Goal: Task Accomplishment & Management: Manage account settings

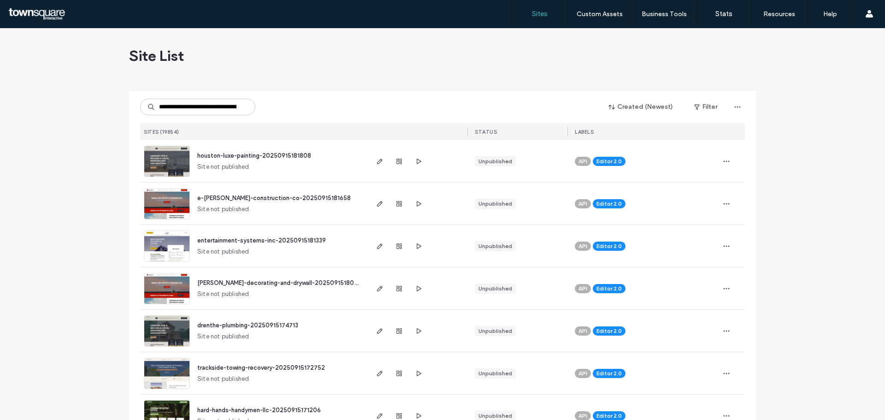
type input "**********"
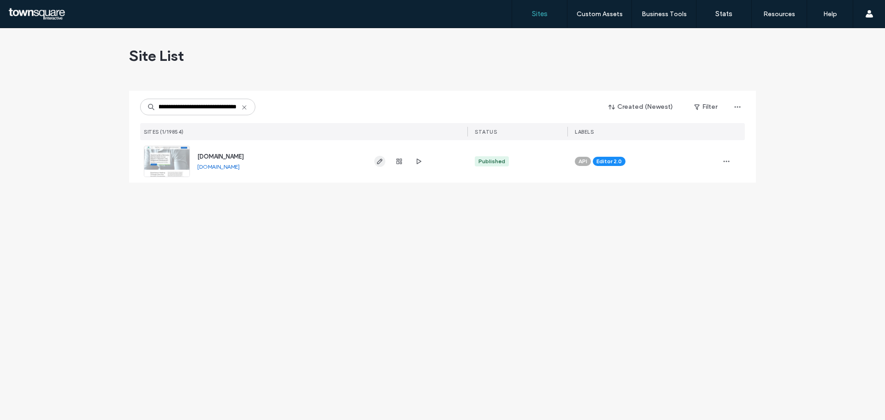
click at [380, 163] on icon "button" at bounding box center [379, 161] width 7 height 7
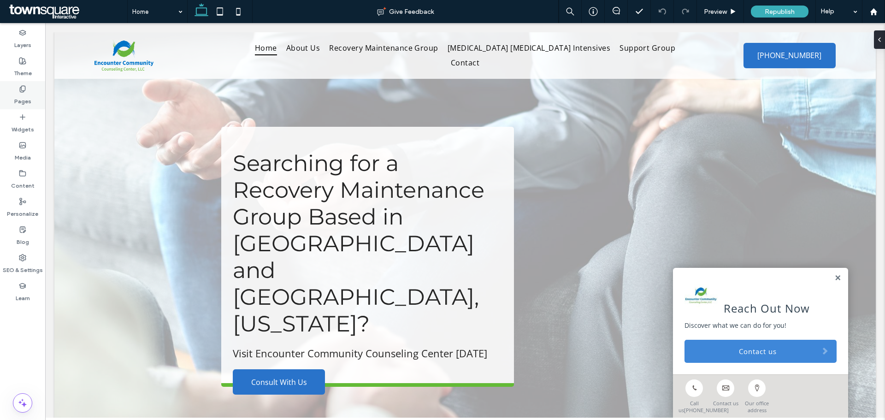
click at [23, 93] on label "Pages" at bounding box center [22, 99] width 17 height 13
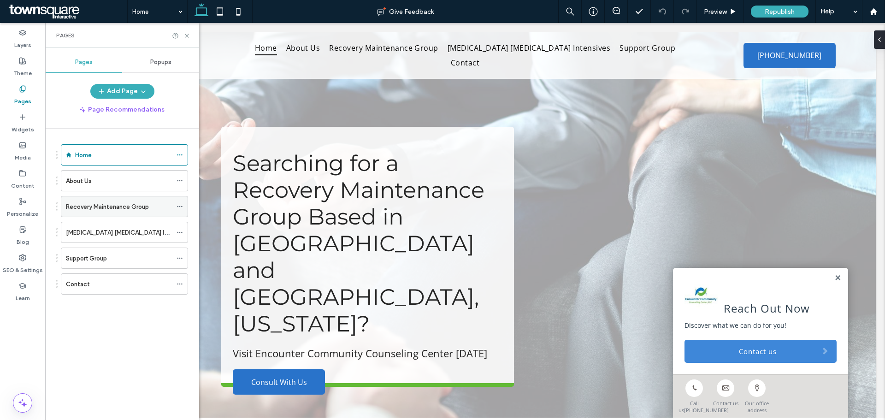
click at [119, 212] on div "Recovery Maintenance Group" at bounding box center [119, 206] width 106 height 20
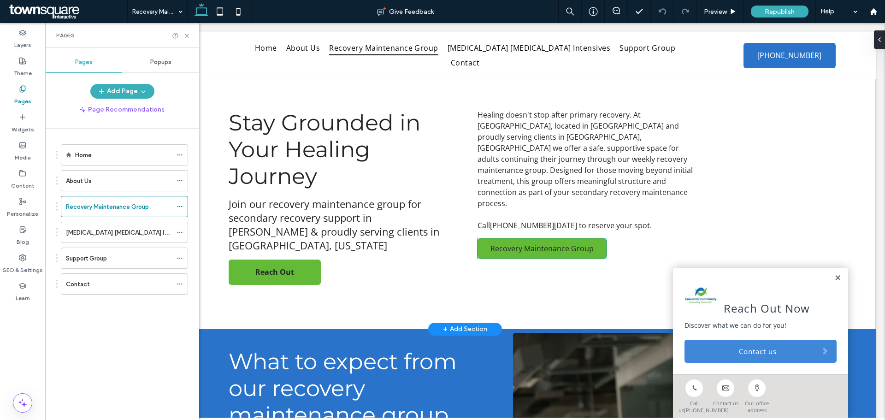
click at [490, 242] on link "Recovery Maintenance Group" at bounding box center [541, 248] width 129 height 20
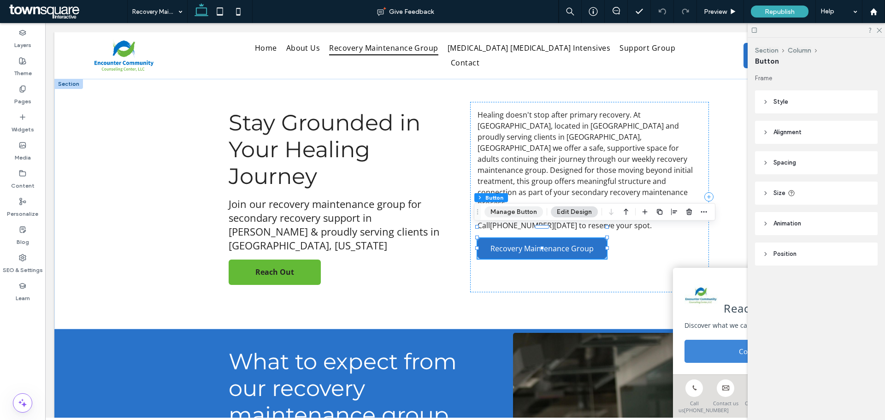
click at [507, 211] on button "Manage Button" at bounding box center [513, 211] width 59 height 11
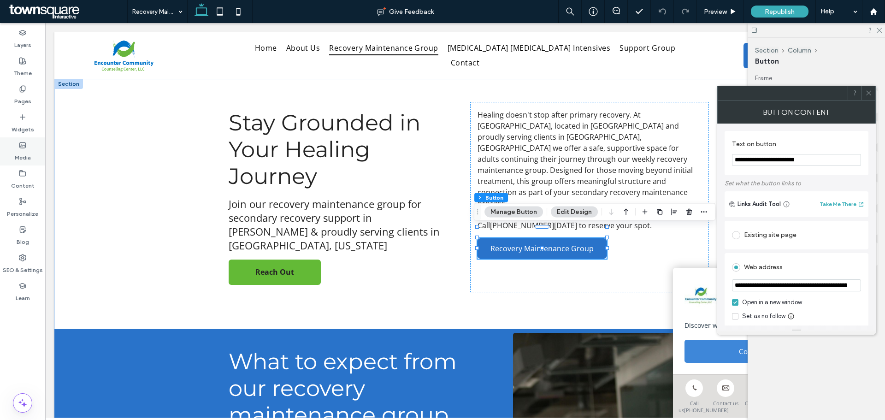
click at [18, 153] on label "Media" at bounding box center [23, 155] width 16 height 13
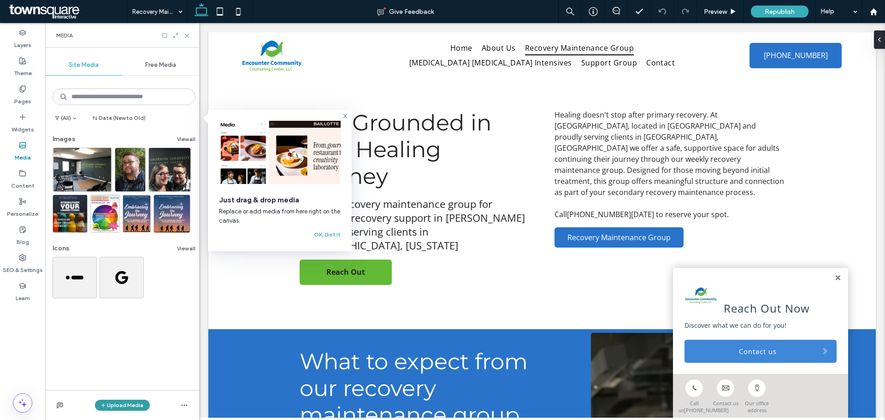
click at [118, 406] on button "Upload Media" at bounding box center [122, 405] width 55 height 11
click at [128, 351] on span "Images" at bounding box center [124, 347] width 20 height 9
click at [23, 170] on icon at bounding box center [22, 173] width 7 height 7
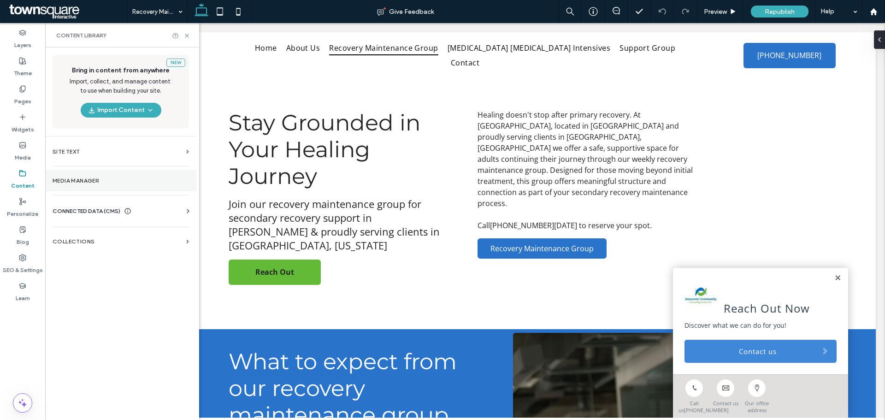
click at [129, 178] on label "Media Manager" at bounding box center [121, 180] width 136 height 6
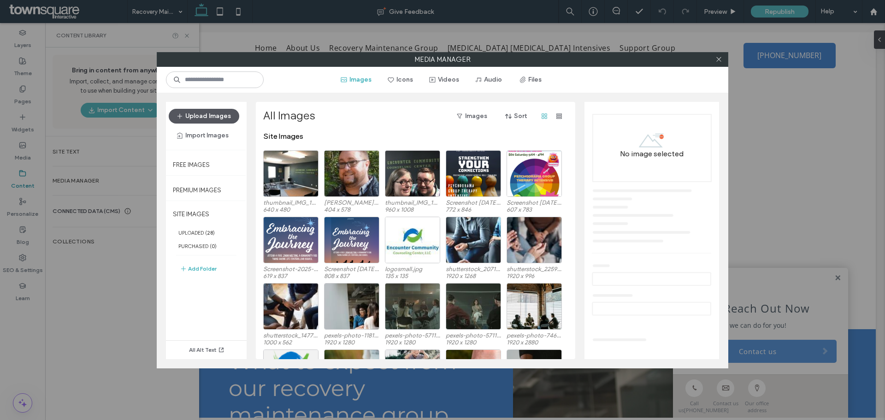
click at [205, 115] on button "Upload Images" at bounding box center [204, 116] width 71 height 15
click at [719, 60] on use at bounding box center [718, 59] width 5 height 5
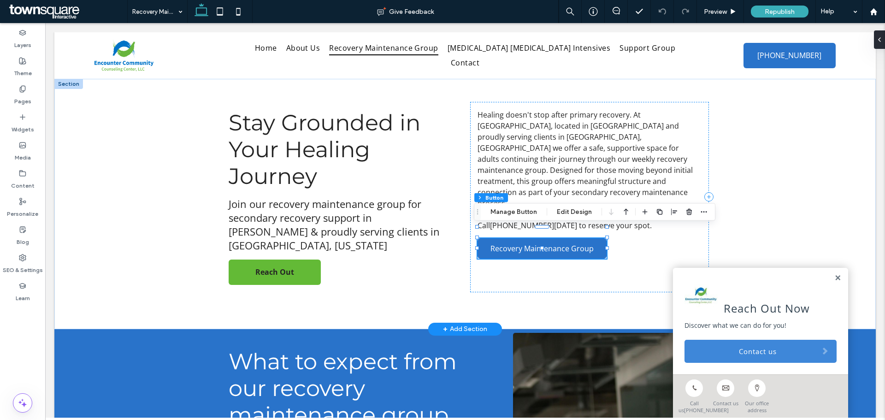
type input "**"
click at [500, 213] on button "Manage Button" at bounding box center [513, 211] width 59 height 11
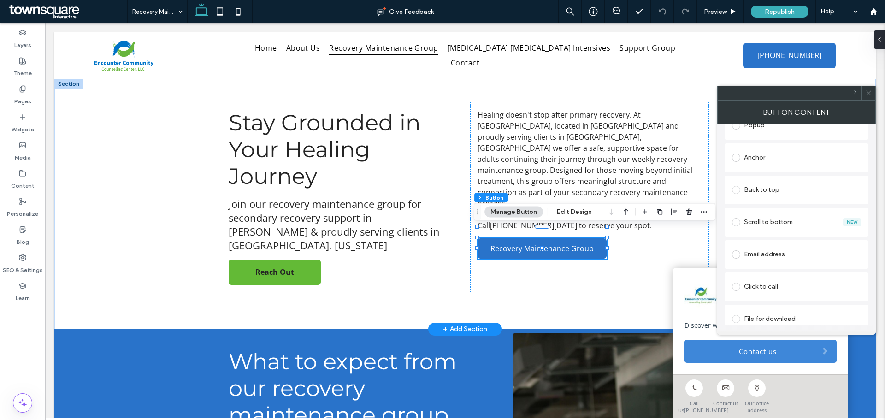
scroll to position [254, 0]
click at [23, 182] on label "Content" at bounding box center [23, 183] width 24 height 13
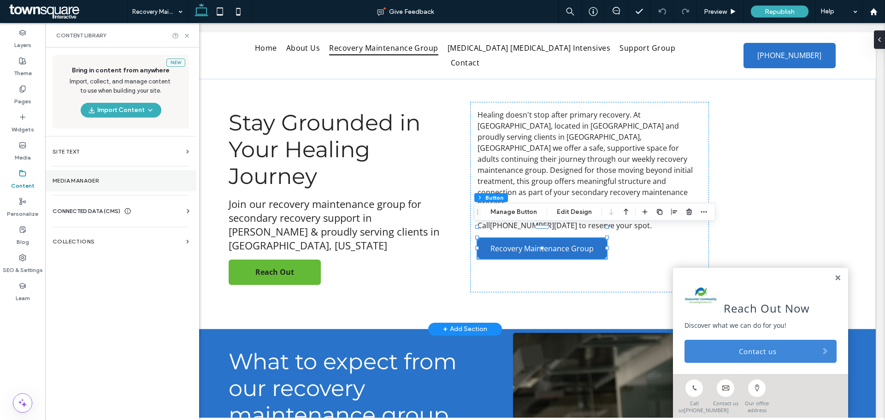
click at [70, 182] on label "Media Manager" at bounding box center [121, 180] width 136 height 6
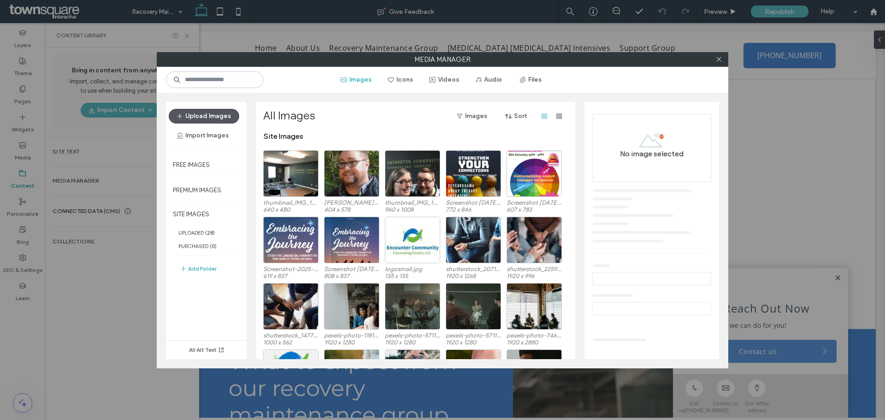
click at [188, 112] on button "Upload Images" at bounding box center [204, 116] width 71 height 15
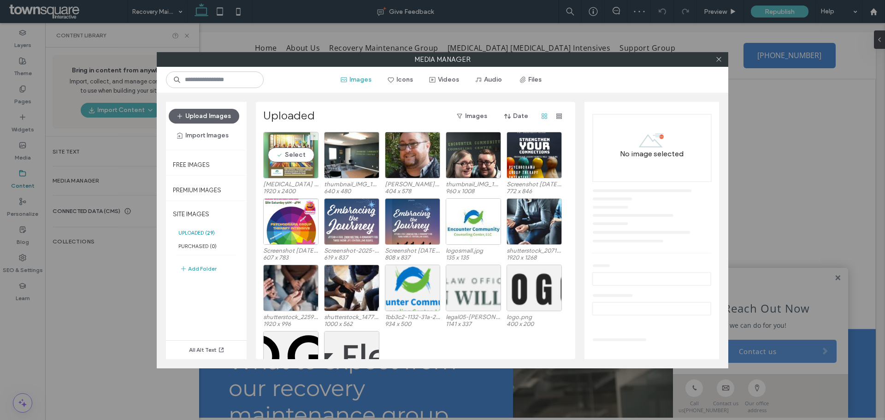
click at [294, 155] on div "Select" at bounding box center [290, 155] width 55 height 47
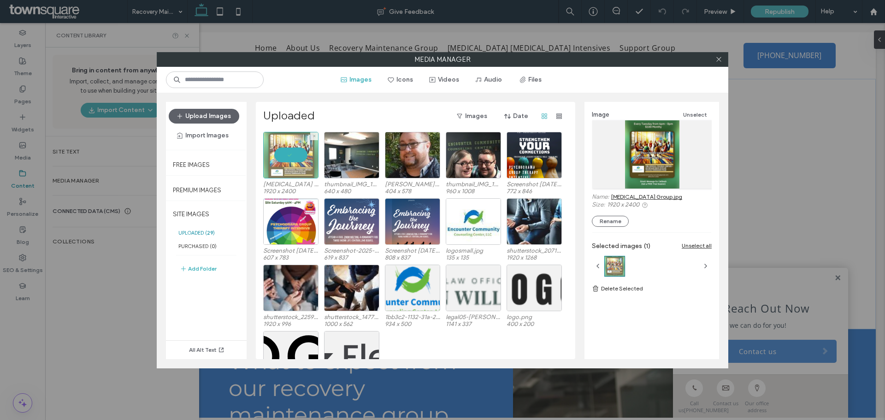
click at [290, 153] on div at bounding box center [290, 155] width 55 height 47
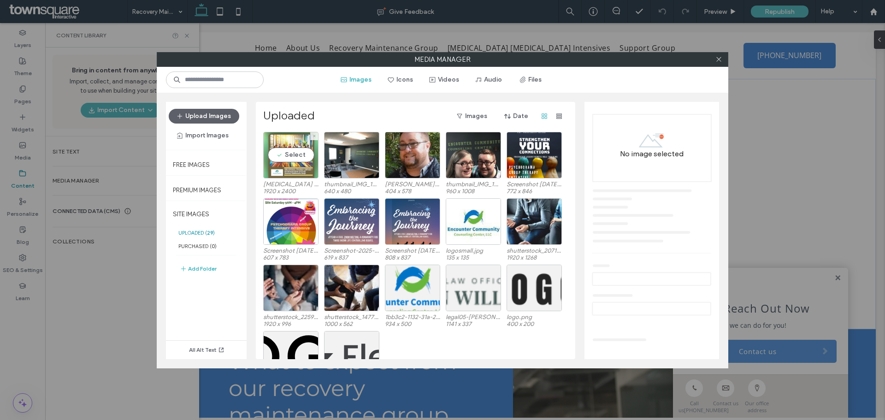
click at [290, 153] on div "Select" at bounding box center [290, 155] width 55 height 47
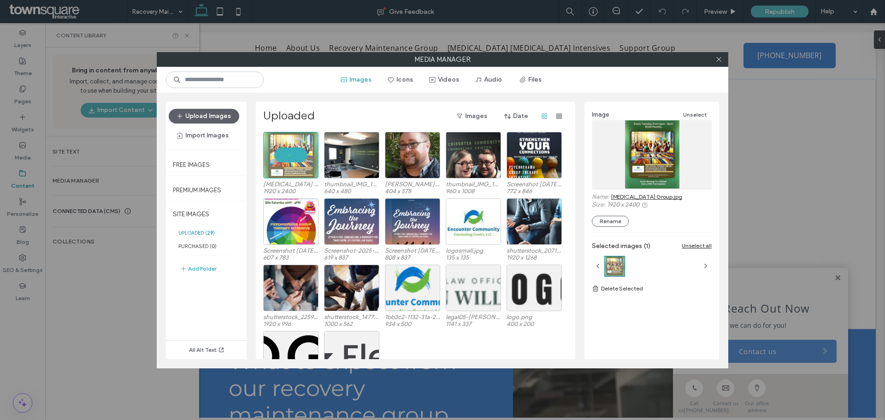
click at [645, 147] on div at bounding box center [652, 154] width 120 height 68
click at [716, 60] on icon at bounding box center [718, 59] width 7 height 7
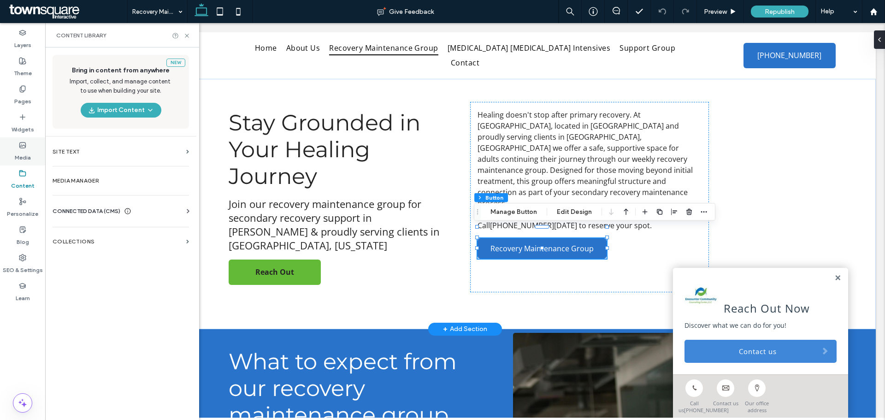
click at [35, 153] on div "Media" at bounding box center [22, 151] width 45 height 28
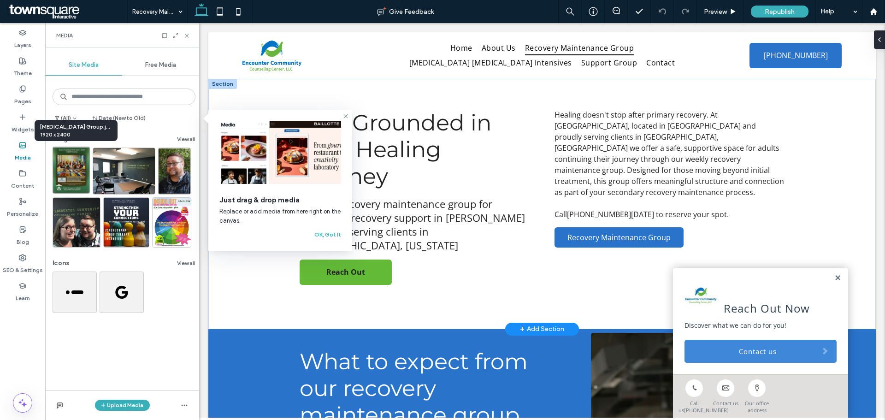
click at [70, 162] on img at bounding box center [71, 170] width 37 height 47
click at [75, 175] on img at bounding box center [71, 170] width 37 height 47
click at [69, 176] on img at bounding box center [71, 170] width 37 height 47
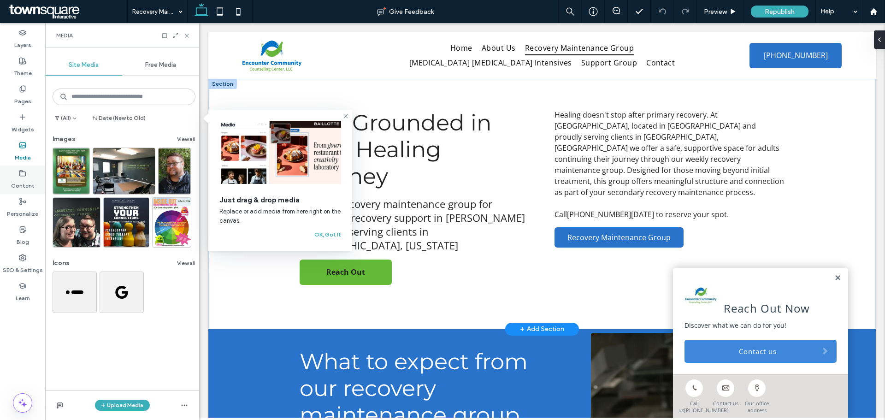
click at [26, 181] on label "Content" at bounding box center [23, 183] width 24 height 13
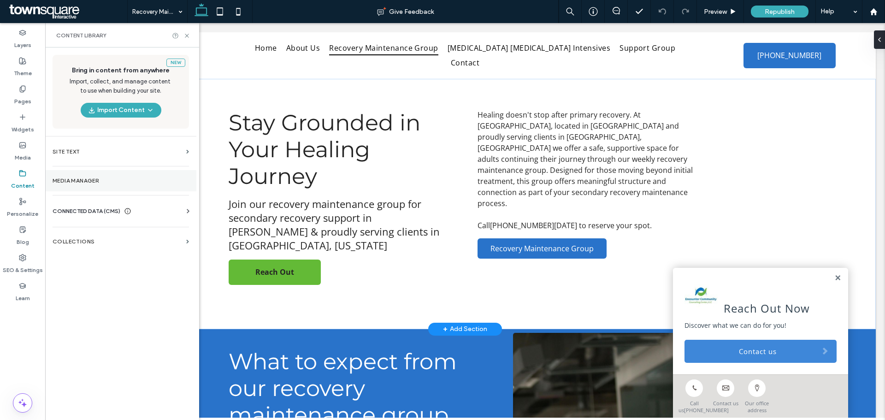
click at [125, 182] on label "Media Manager" at bounding box center [121, 180] width 136 height 6
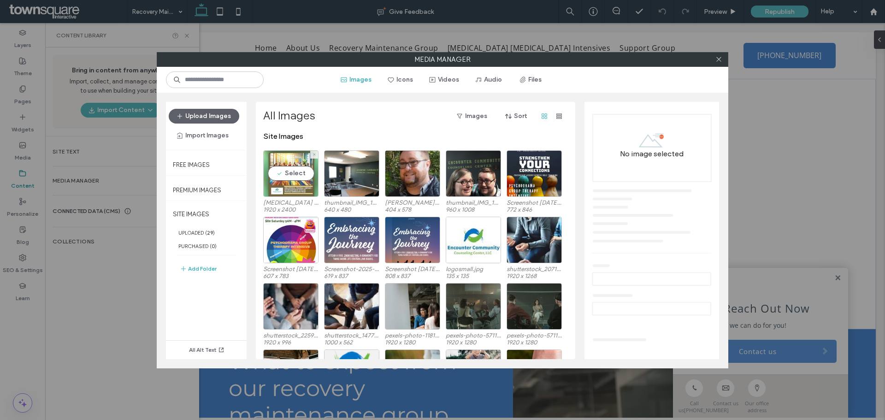
click at [288, 176] on div "Select" at bounding box center [290, 173] width 55 height 47
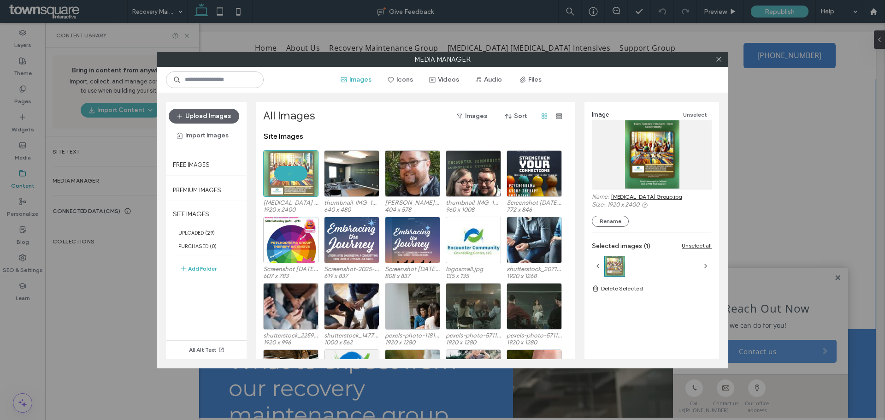
drag, startPoint x: 709, startPoint y: 267, endPoint x: 698, endPoint y: 267, distance: 11.1
click at [708, 267] on icon "button" at bounding box center [705, 265] width 7 height 7
click at [596, 266] on icon "button" at bounding box center [597, 265] width 7 height 7
drag, startPoint x: 287, startPoint y: 176, endPoint x: 287, endPoint y: 170, distance: 6.5
click at [287, 170] on div at bounding box center [290, 173] width 55 height 47
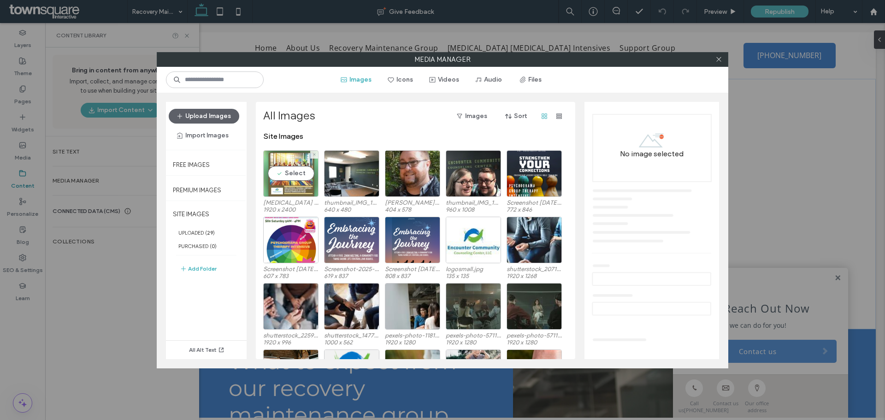
click at [287, 170] on div "Select" at bounding box center [290, 173] width 55 height 47
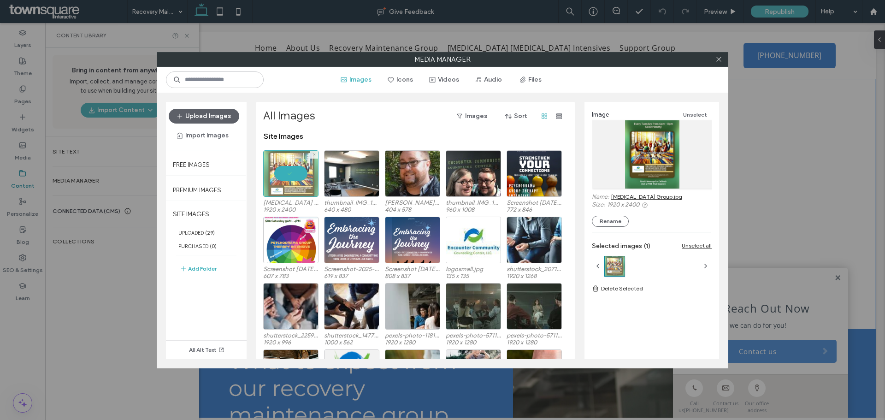
click at [287, 170] on div at bounding box center [290, 173] width 55 height 47
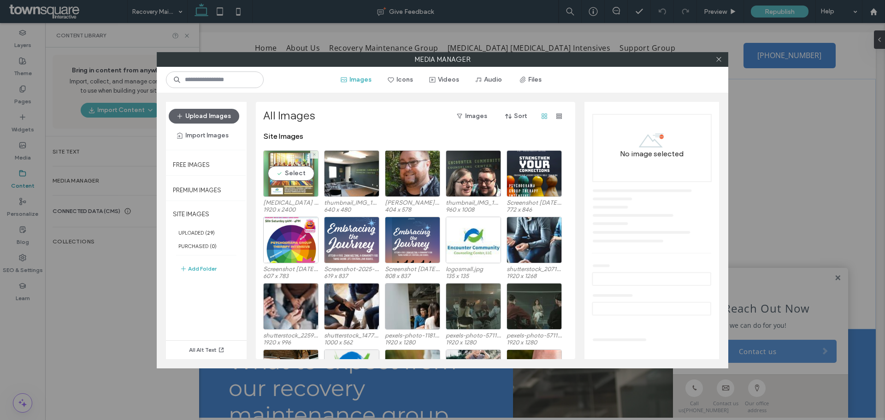
click at [287, 170] on div "Select" at bounding box center [290, 173] width 55 height 47
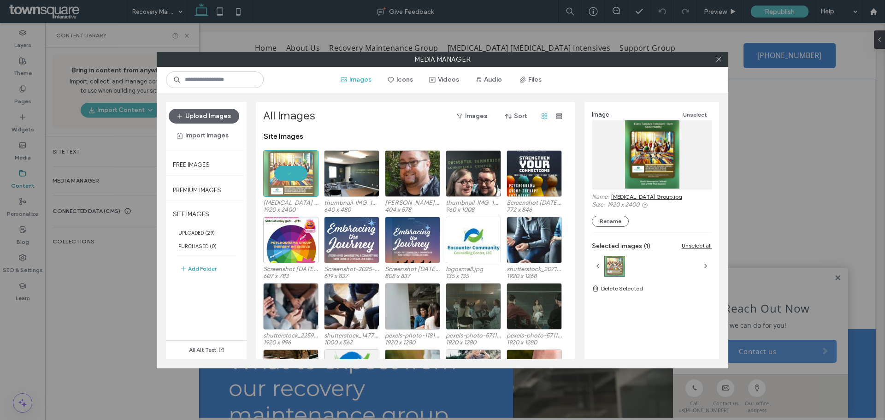
click at [647, 176] on div at bounding box center [652, 154] width 120 height 68
click at [647, 196] on link "Psychodrama Group.jpg" at bounding box center [646, 196] width 71 height 7
click at [720, 62] on icon at bounding box center [718, 59] width 7 height 7
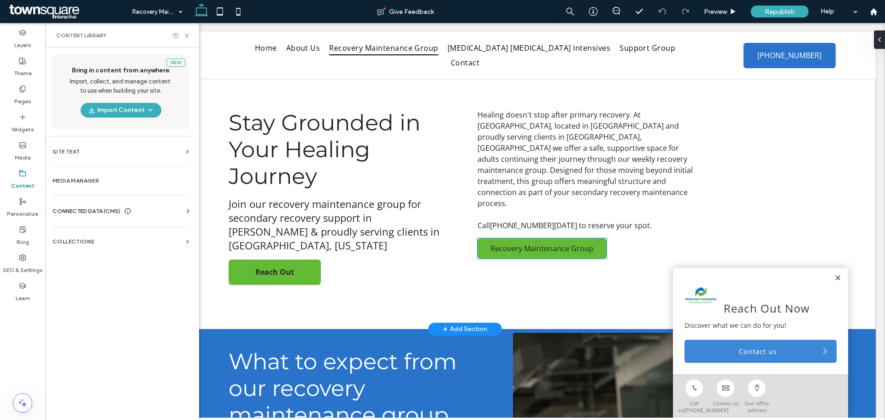
click at [532, 243] on span "Recovery Maintenance Group" at bounding box center [541, 248] width 103 height 10
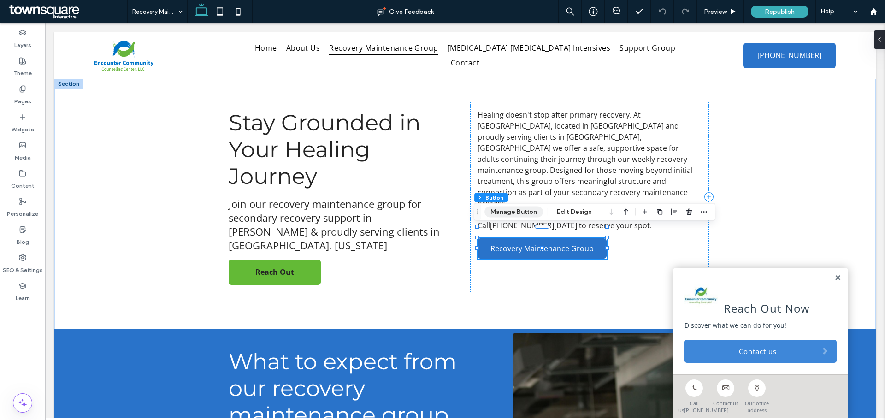
click at [508, 212] on button "Manage Button" at bounding box center [513, 211] width 59 height 11
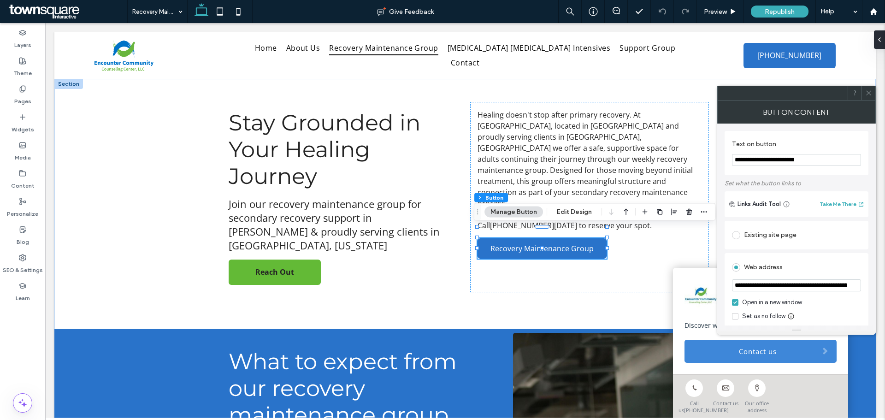
click at [751, 284] on input "**********" at bounding box center [796, 285] width 129 height 12
paste input "url"
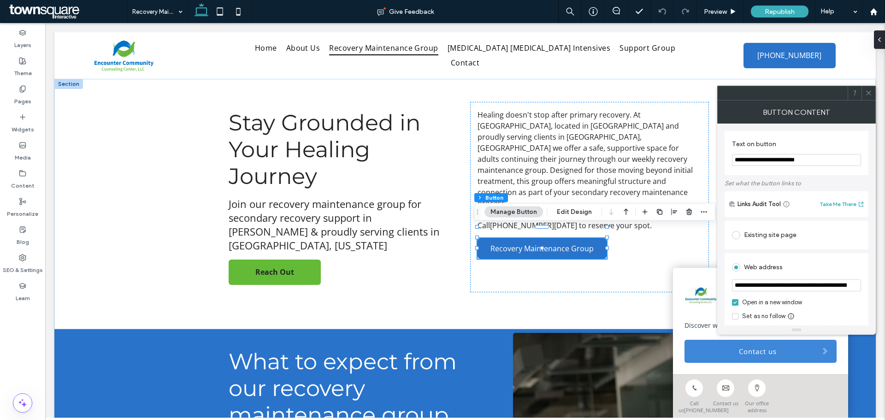
scroll to position [0, 112]
type input "**********"
click at [766, 10] on span "Republish" at bounding box center [780, 12] width 30 height 8
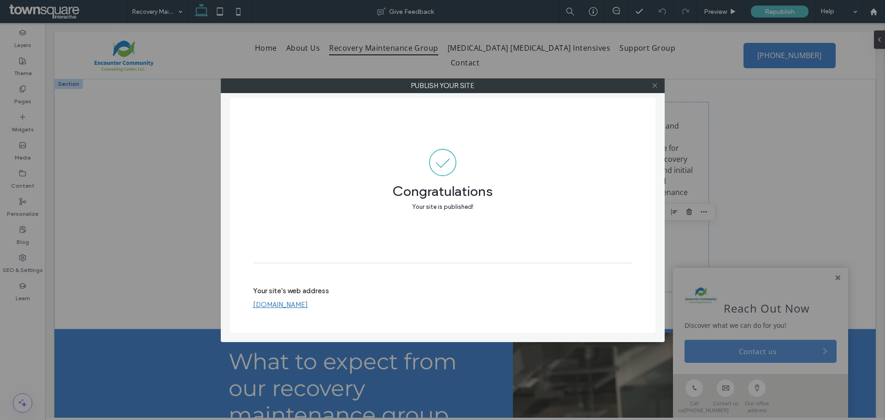
click at [655, 86] on icon at bounding box center [654, 85] width 7 height 7
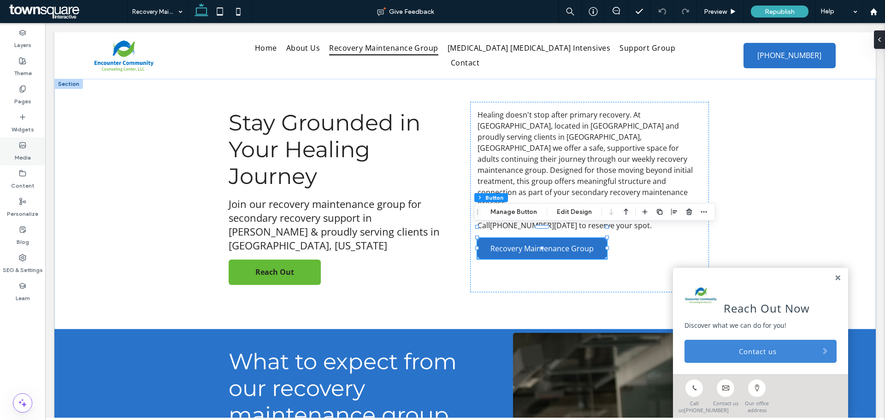
click at [23, 150] on label "Media" at bounding box center [23, 155] width 16 height 13
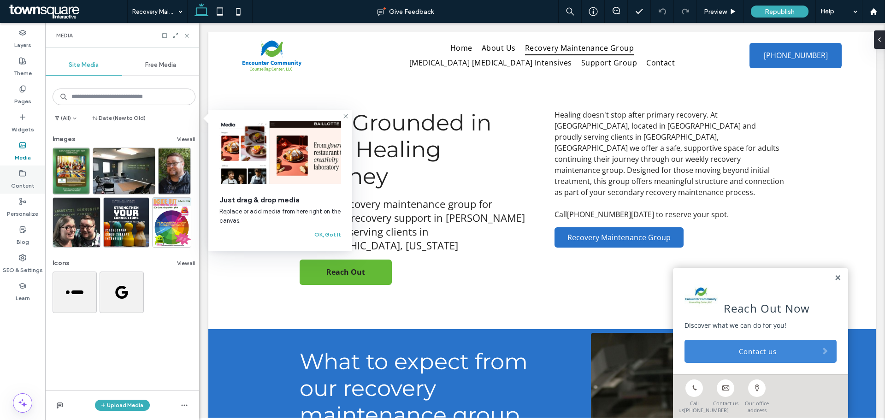
click at [23, 169] on div "Content" at bounding box center [22, 179] width 45 height 28
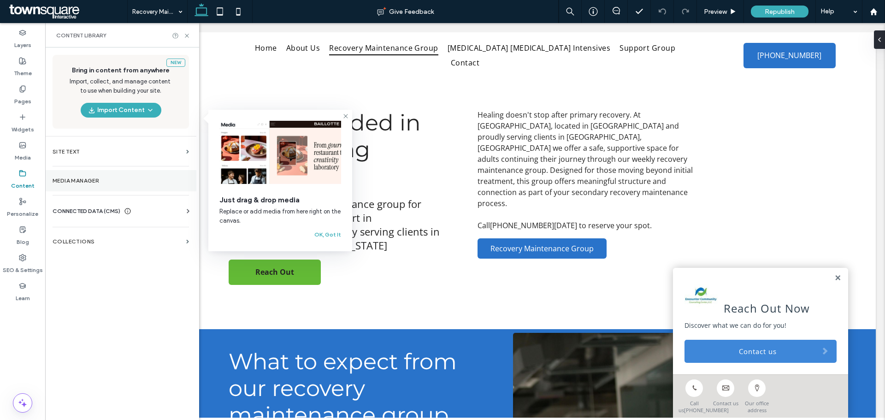
click at [60, 179] on label "Media Manager" at bounding box center [121, 180] width 136 height 6
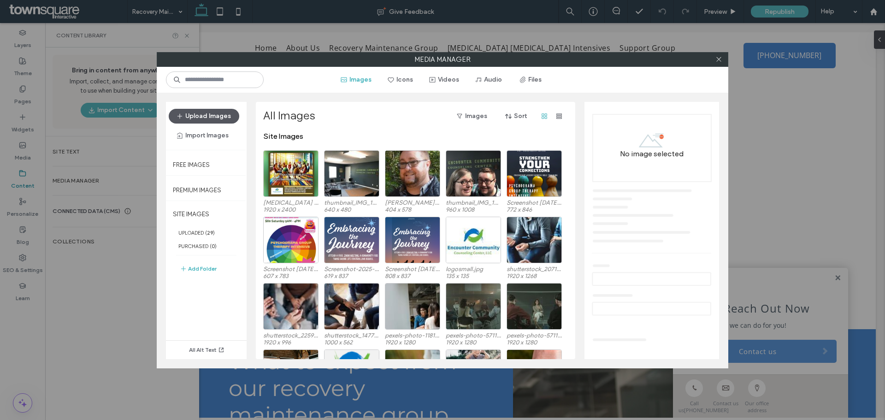
click at [190, 110] on button "Upload Images" at bounding box center [204, 116] width 71 height 15
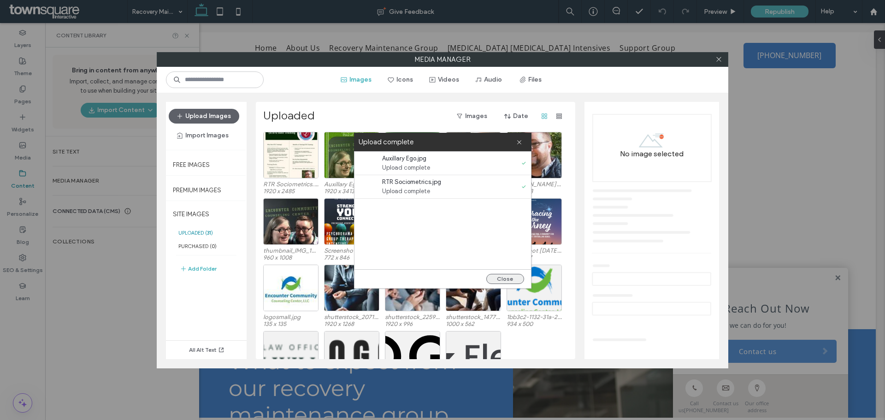
click at [505, 278] on button "Close" at bounding box center [505, 279] width 38 height 10
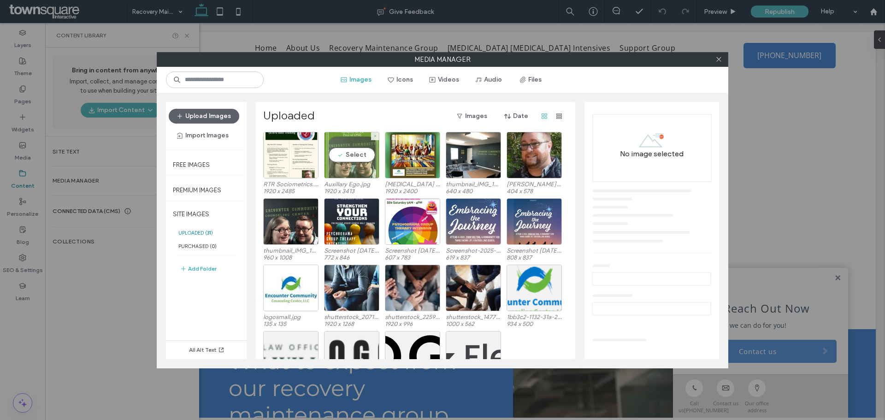
click at [348, 153] on div "Select" at bounding box center [351, 155] width 55 height 47
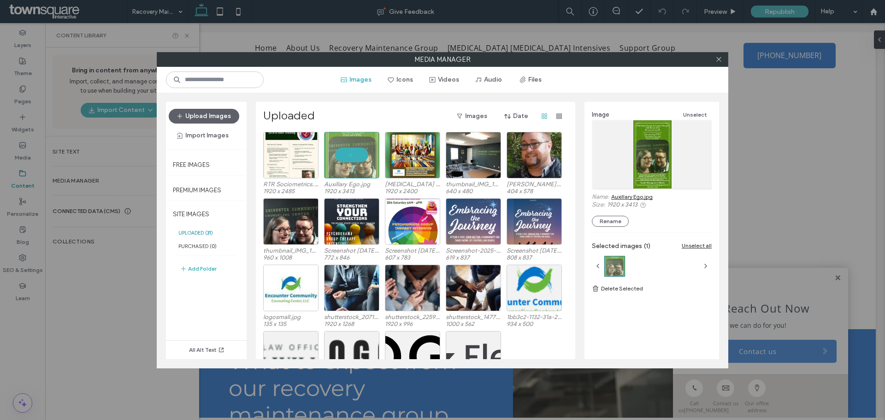
click at [632, 196] on link "Auxillary Ego.jpg" at bounding box center [631, 196] width 41 height 7
click at [720, 61] on icon at bounding box center [718, 59] width 7 height 7
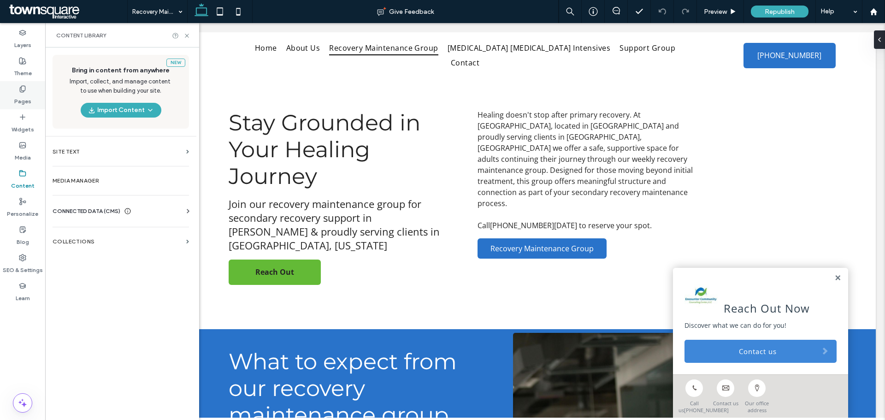
click at [31, 103] on div "Pages" at bounding box center [22, 95] width 45 height 28
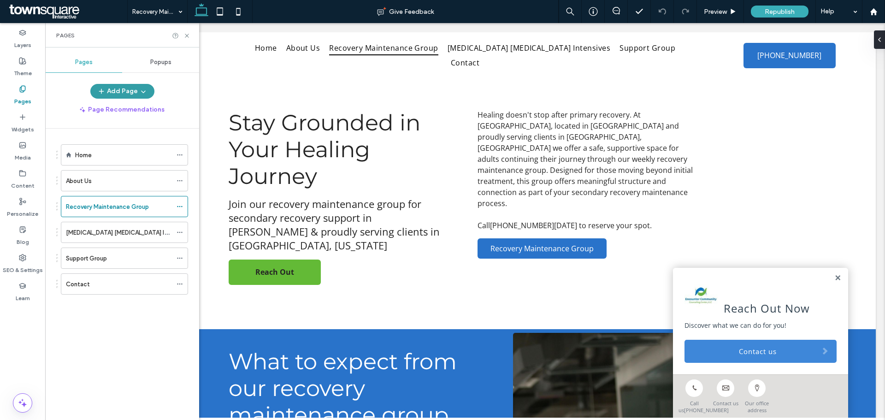
click at [112, 91] on button "Add Page" at bounding box center [122, 91] width 64 height 15
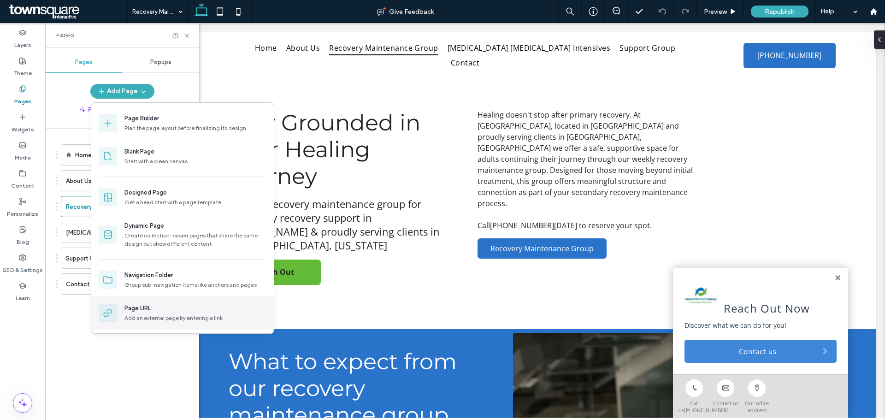
click at [208, 306] on div "Page URL" at bounding box center [195, 308] width 142 height 9
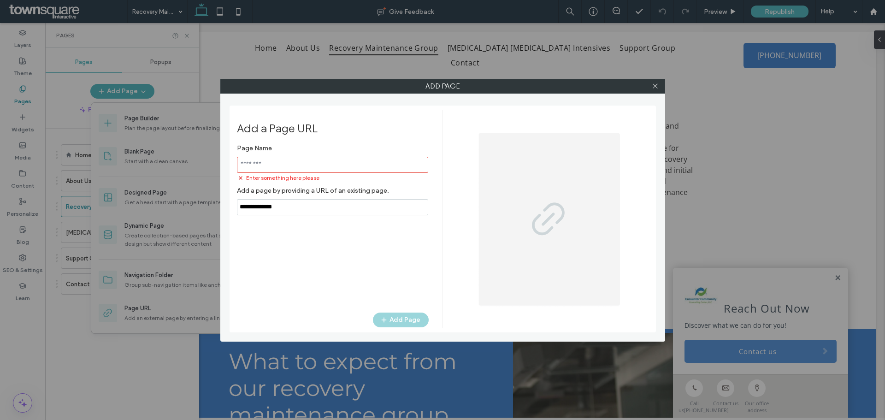
drag, startPoint x: 305, startPoint y: 203, endPoint x: 209, endPoint y: 205, distance: 95.9
click at [209, 208] on div "Add Page Add a Page URL Page Name Enter something here please Add a page by pro…" at bounding box center [442, 210] width 885 height 420
paste input "**********"
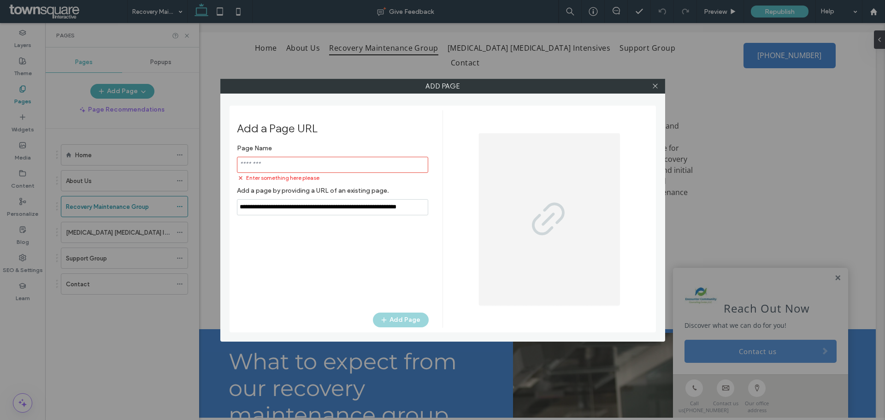
scroll to position [0, 17]
type input "**********"
click at [267, 164] on input "notEmpty" at bounding box center [332, 165] width 191 height 16
drag, startPoint x: 280, startPoint y: 165, endPoint x: 246, endPoint y: 164, distance: 34.6
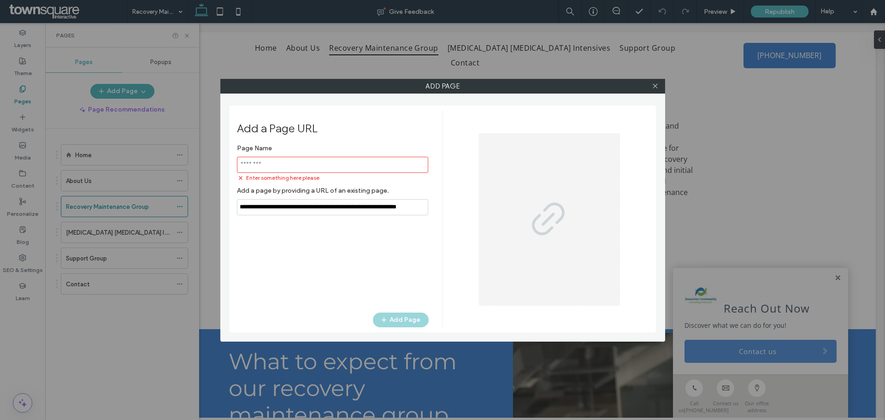
click at [246, 165] on input "notEmpty" at bounding box center [332, 165] width 191 height 16
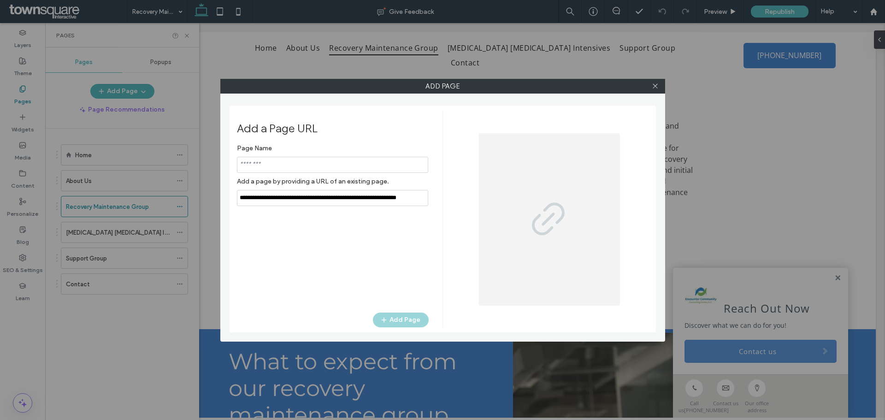
paste input "**********"
type input "**********"
click at [400, 319] on button "Add Page" at bounding box center [401, 319] width 56 height 15
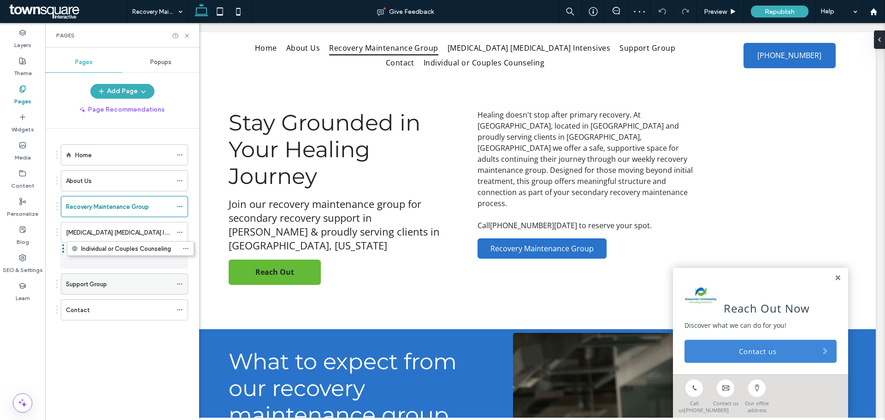
drag, startPoint x: 112, startPoint y: 309, endPoint x: 113, endPoint y: 250, distance: 59.5
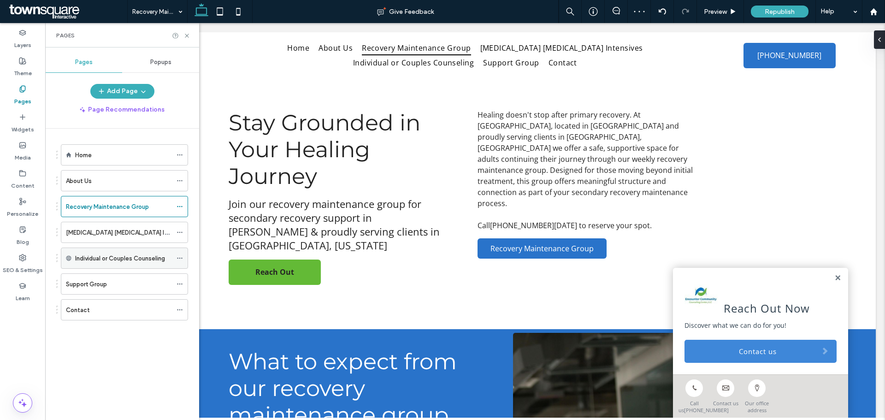
click at [181, 258] on icon at bounding box center [179, 258] width 6 height 6
click at [164, 349] on div "Home About Us Recovery Maintenance Group Psychodrama Group Therapy Intensives I…" at bounding box center [127, 272] width 143 height 287
click at [22, 171] on use at bounding box center [23, 173] width 6 height 6
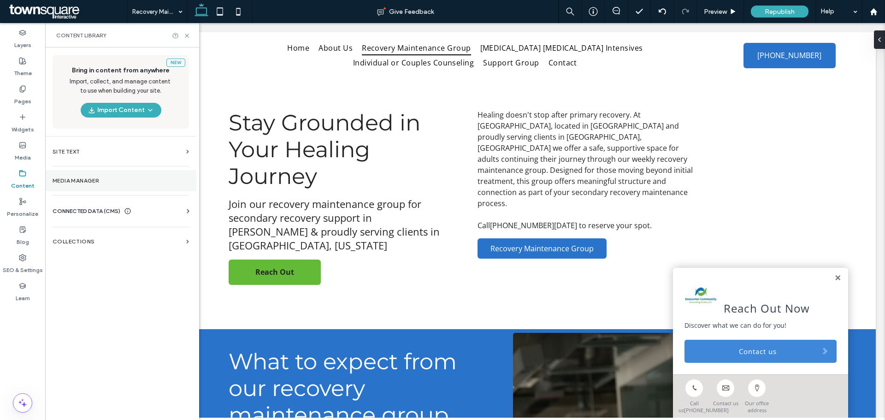
click at [80, 179] on label "Media Manager" at bounding box center [121, 180] width 136 height 6
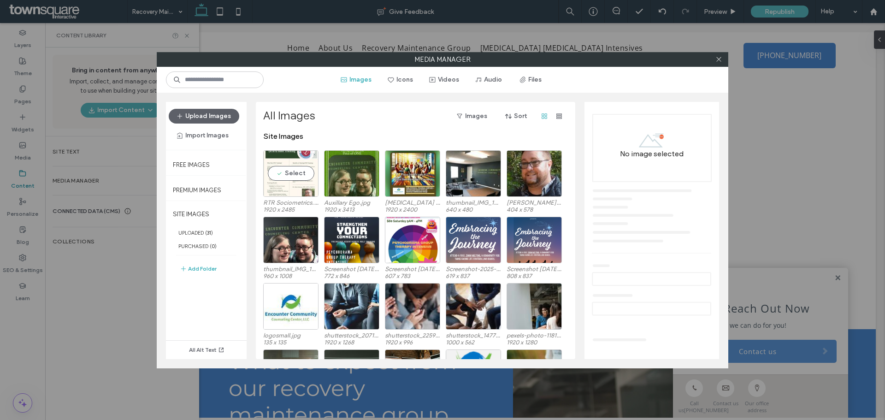
click at [286, 177] on div "Select" at bounding box center [290, 173] width 55 height 47
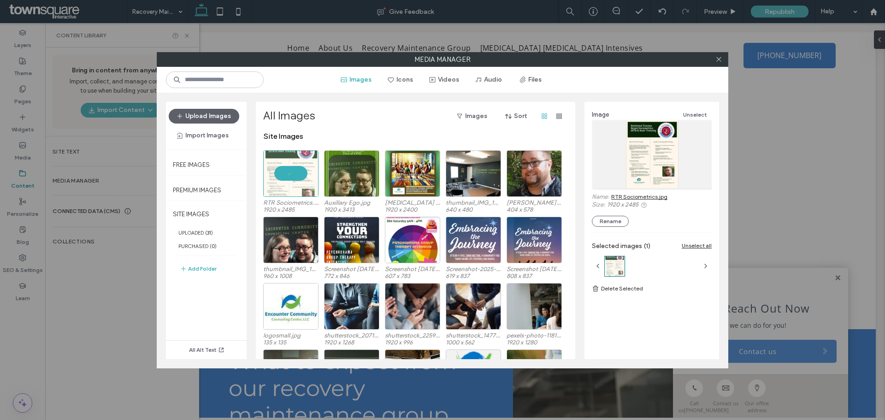
click at [624, 197] on link "RTR Sociometrics.jpg" at bounding box center [639, 196] width 56 height 7
click at [720, 59] on icon at bounding box center [718, 59] width 7 height 7
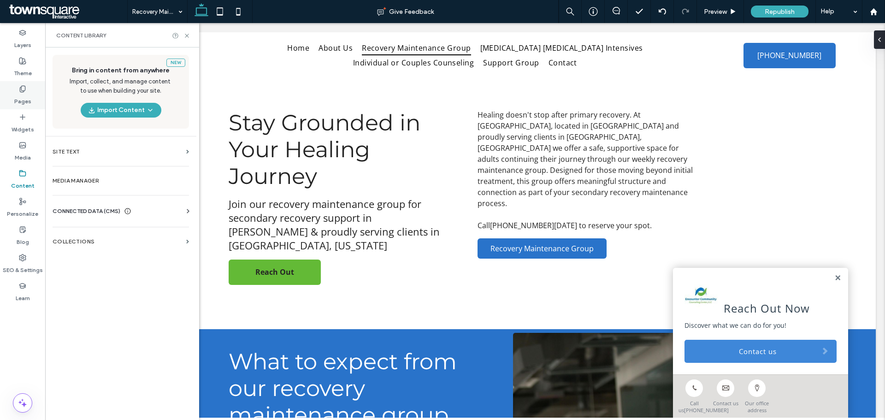
click at [20, 104] on label "Pages" at bounding box center [22, 99] width 17 height 13
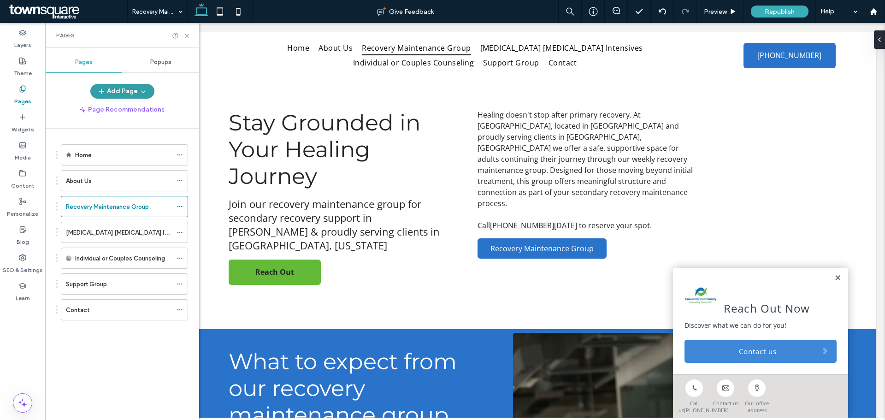
click at [122, 93] on button "Add Page" at bounding box center [122, 91] width 64 height 15
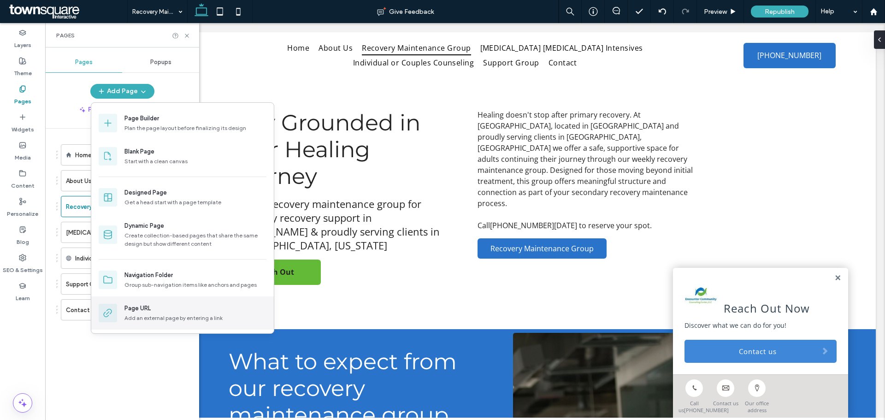
click at [149, 313] on div "Page URL Add an external page by entering a link" at bounding box center [195, 313] width 142 height 18
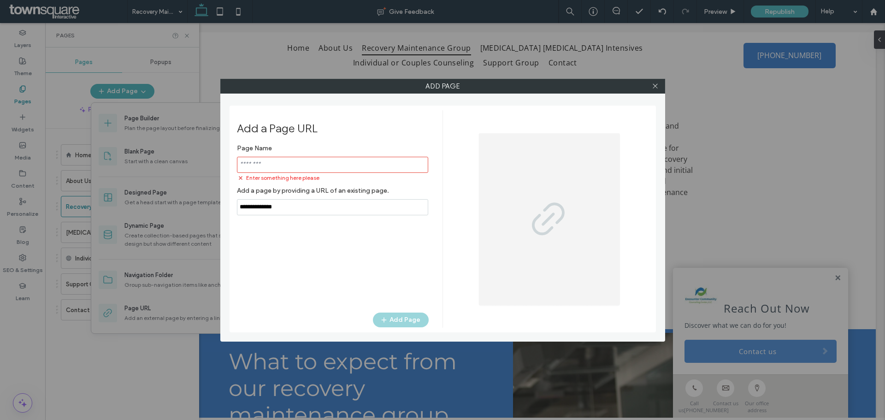
drag, startPoint x: 289, startPoint y: 200, endPoint x: 215, endPoint y: 199, distance: 74.7
click at [215, 199] on div "Add Page Add a Page URL Page Name Enter something here please Add a page by pro…" at bounding box center [442, 210] width 885 height 420
paste input "**********"
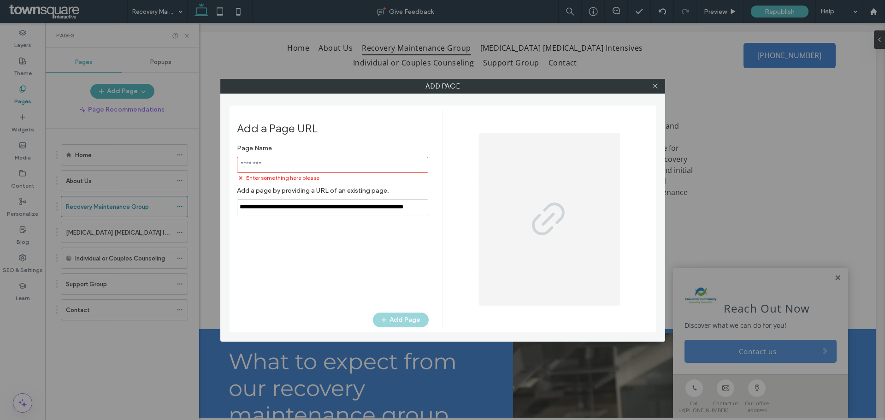
scroll to position [0, 31]
type input "**********"
click at [302, 166] on input "notEmpty" at bounding box center [332, 165] width 191 height 16
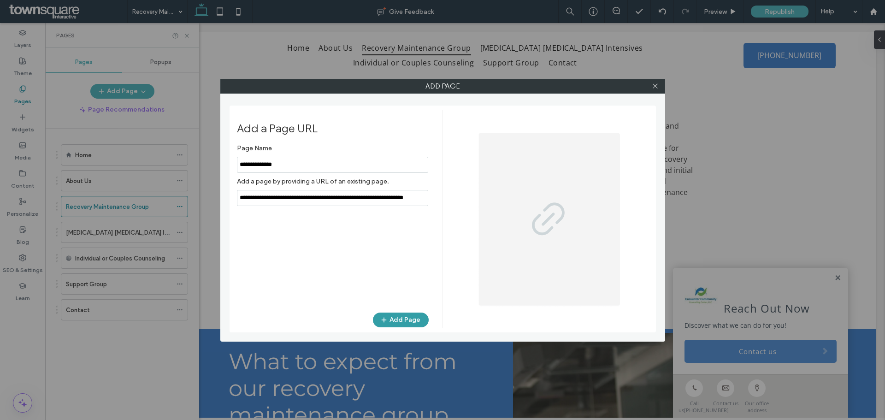
type input "**********"
click at [404, 322] on button "Add Page" at bounding box center [401, 319] width 56 height 15
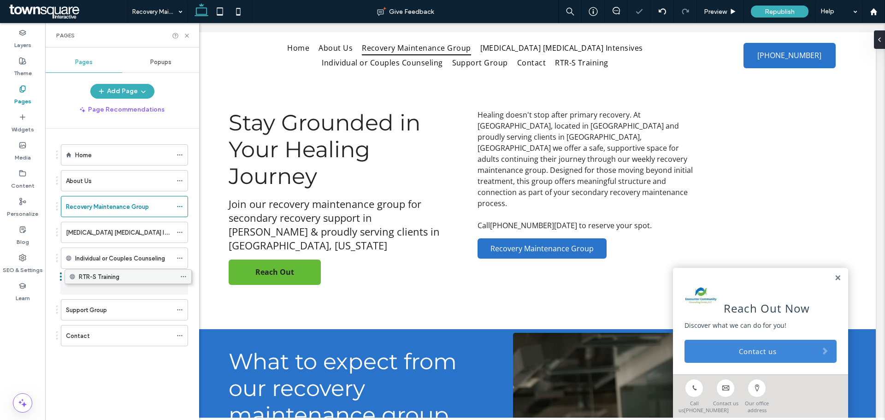
drag, startPoint x: 94, startPoint y: 333, endPoint x: 97, endPoint y: 277, distance: 55.9
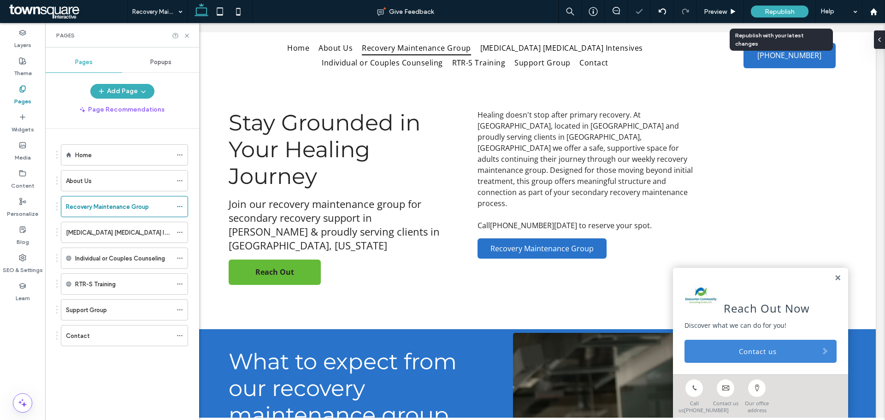
click at [769, 11] on span "Republish" at bounding box center [780, 12] width 30 height 8
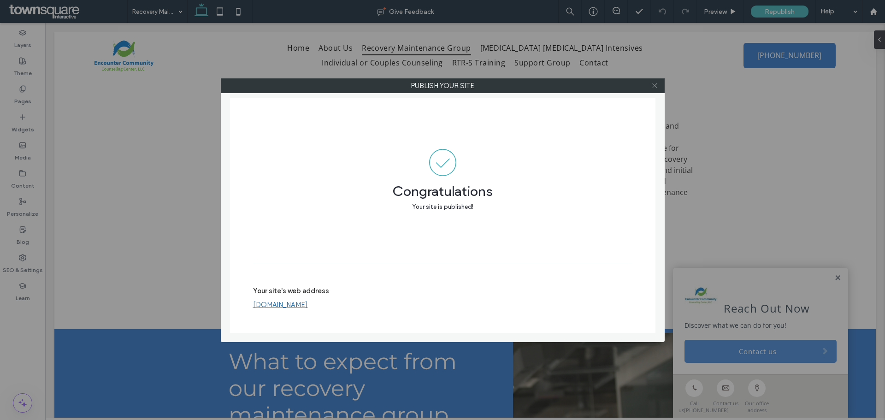
click at [653, 85] on icon at bounding box center [654, 85] width 7 height 7
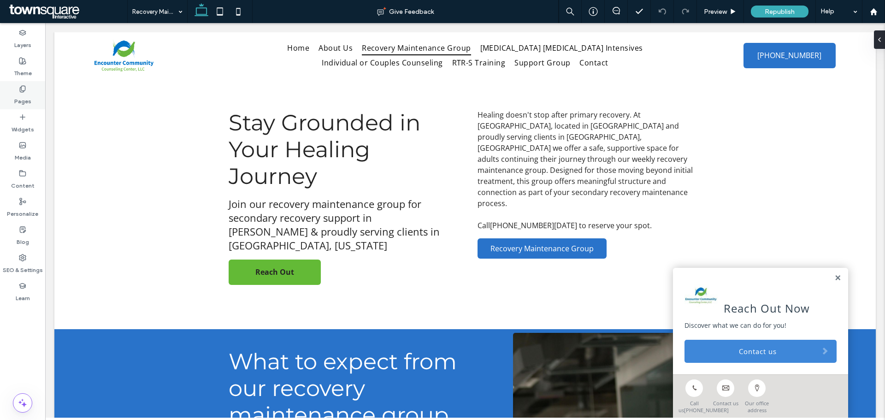
click at [27, 88] on div "Pages" at bounding box center [22, 95] width 45 height 28
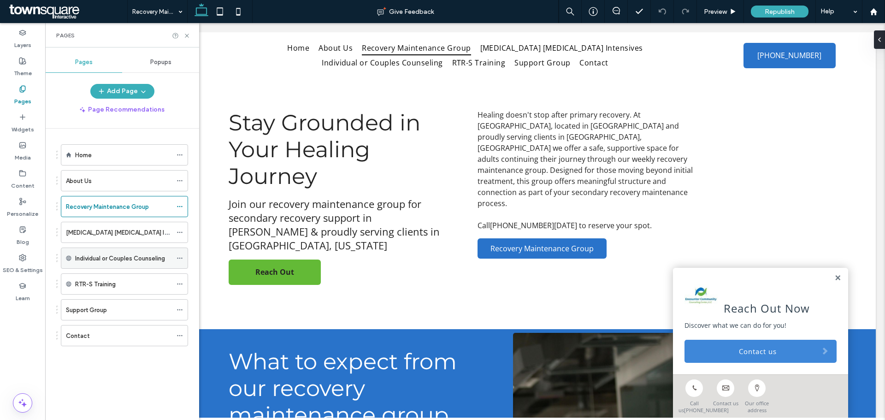
click at [129, 258] on label "Individual or Couples Counseling" at bounding box center [120, 258] width 90 height 16
click at [124, 246] on ol "Home About Us Recovery Maintenance Group Psychodrama Group Therapy Intensives I…" at bounding box center [118, 245] width 139 height 202
click at [126, 255] on label "Individual or Couples Counseling" at bounding box center [120, 258] width 90 height 16
click at [178, 256] on icon at bounding box center [179, 258] width 6 height 6
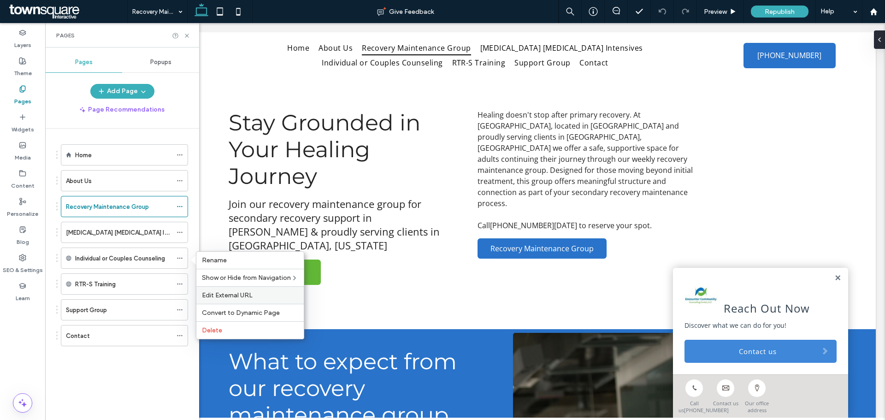
click at [248, 292] on span "Edit External URL" at bounding box center [227, 295] width 51 height 8
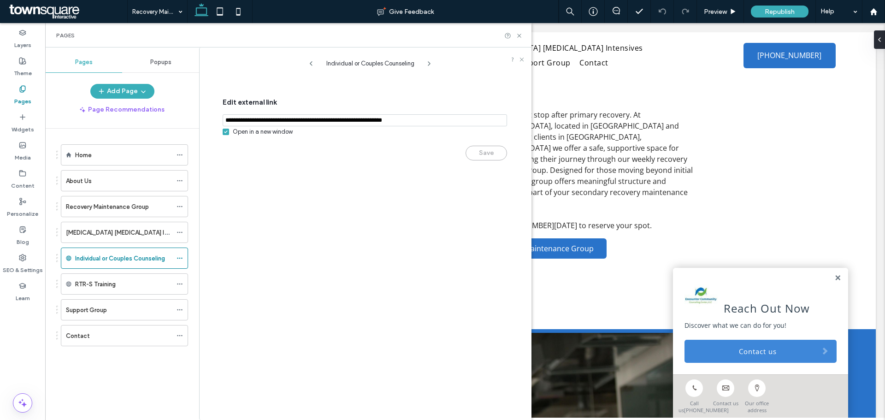
click at [478, 156] on div "Save" at bounding box center [365, 148] width 284 height 24
click at [259, 134] on div "Open in a new window" at bounding box center [263, 131] width 60 height 9
click at [521, 38] on icon at bounding box center [519, 35] width 7 height 7
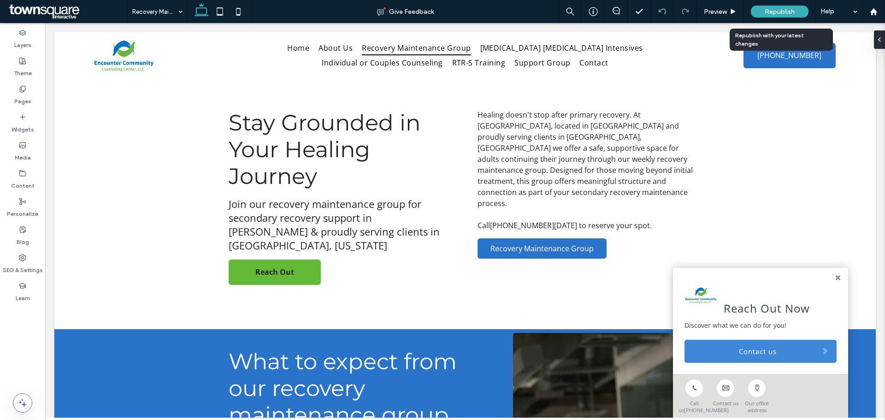
click at [783, 2] on div "Republish" at bounding box center [780, 11] width 58 height 23
click at [783, 6] on div "Republish" at bounding box center [780, 12] width 58 height 12
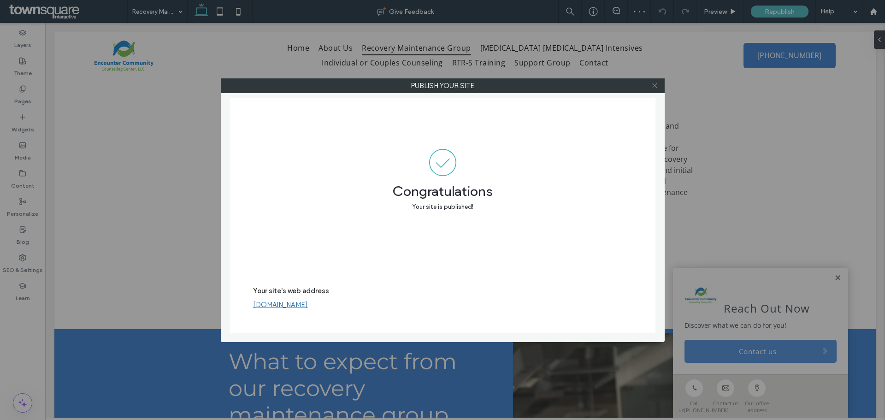
click at [658, 86] on icon at bounding box center [654, 85] width 7 height 7
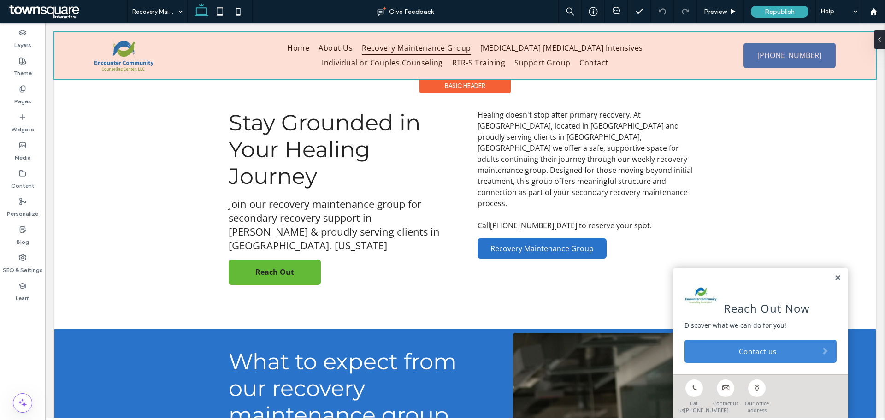
click at [315, 61] on div at bounding box center [464, 55] width 821 height 47
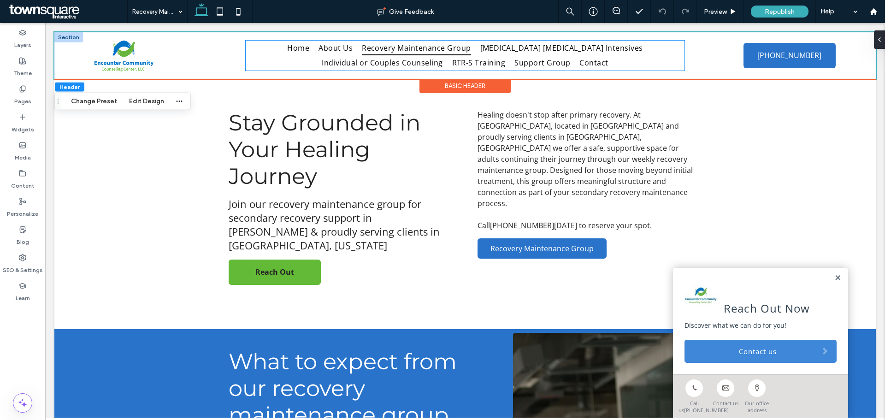
click at [310, 63] on ul "Home About Us Recovery Maintenance Group [MEDICAL_DATA] [MEDICAL_DATA] Intensiv…" at bounding box center [465, 56] width 439 height 30
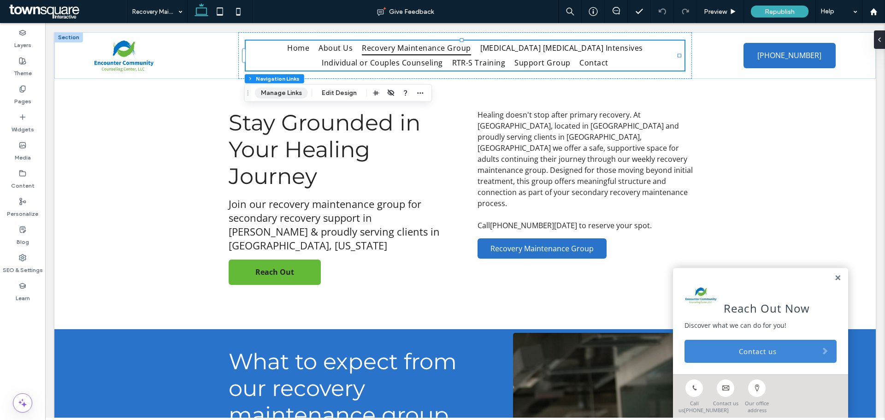
click at [290, 91] on button "Manage Links" at bounding box center [281, 93] width 53 height 11
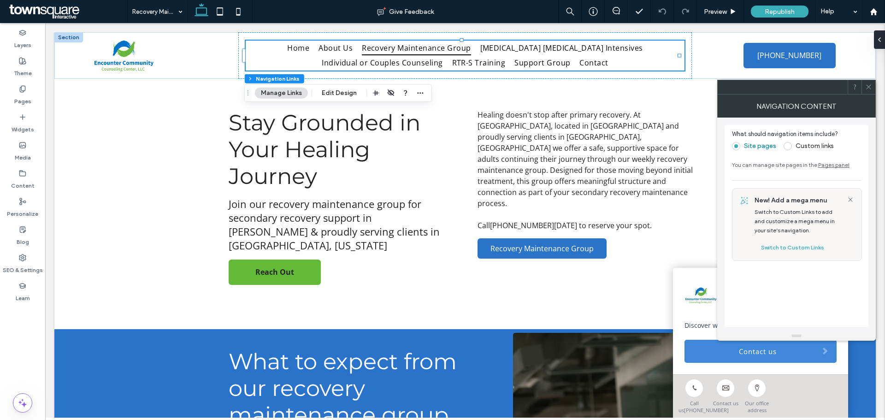
click at [788, 146] on span at bounding box center [787, 146] width 8 height 8
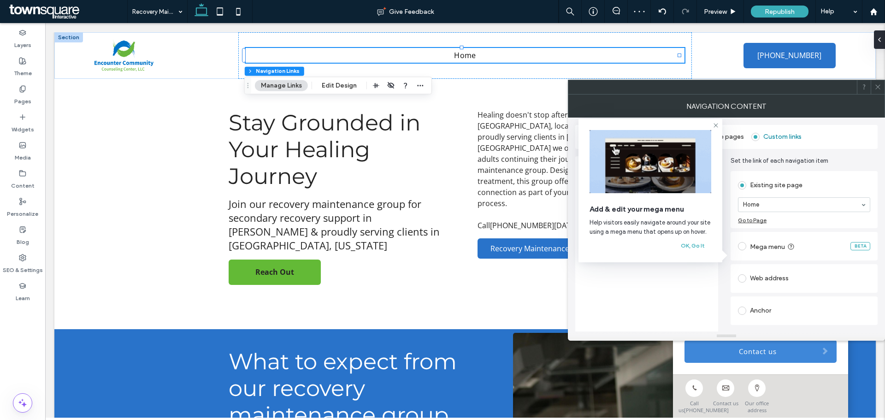
click at [716, 121] on div "Add & edit your mega menu Help visitors easily navigate around your site using …" at bounding box center [650, 190] width 144 height 143
click at [714, 128] on icon at bounding box center [715, 125] width 7 height 7
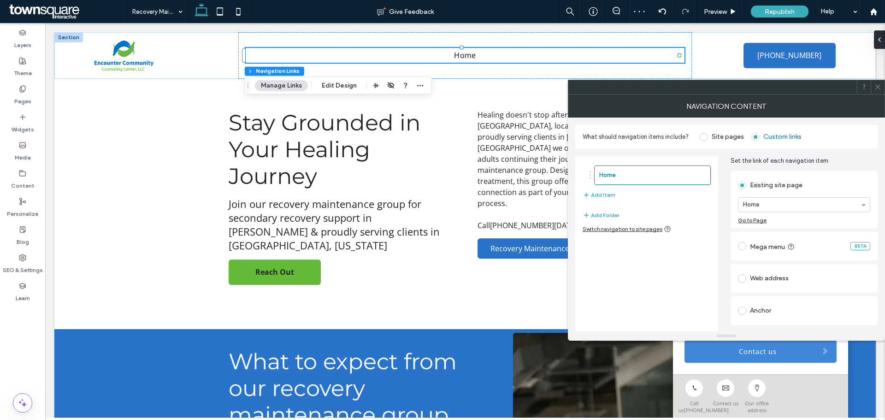
click at [701, 137] on span at bounding box center [704, 137] width 8 height 8
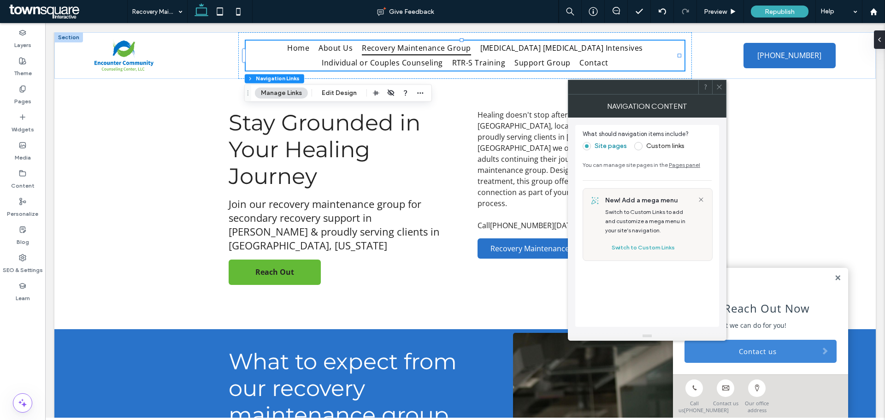
click at [674, 165] on link "Pages panel" at bounding box center [684, 164] width 31 height 7
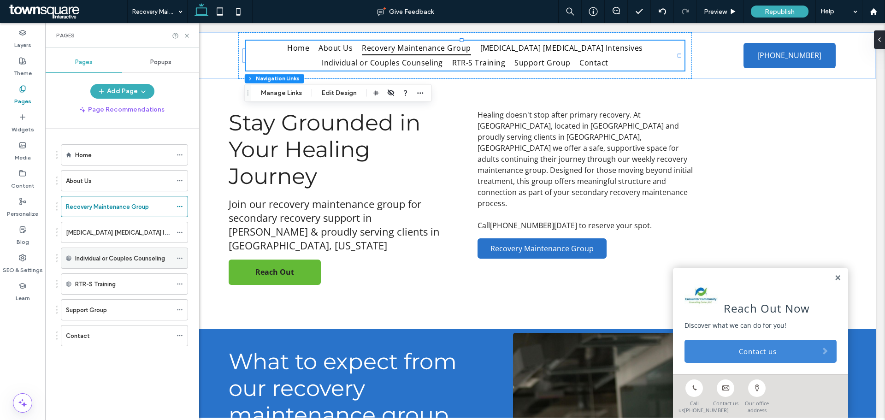
click at [140, 254] on label "Individual or Couples Counseling" at bounding box center [120, 258] width 90 height 16
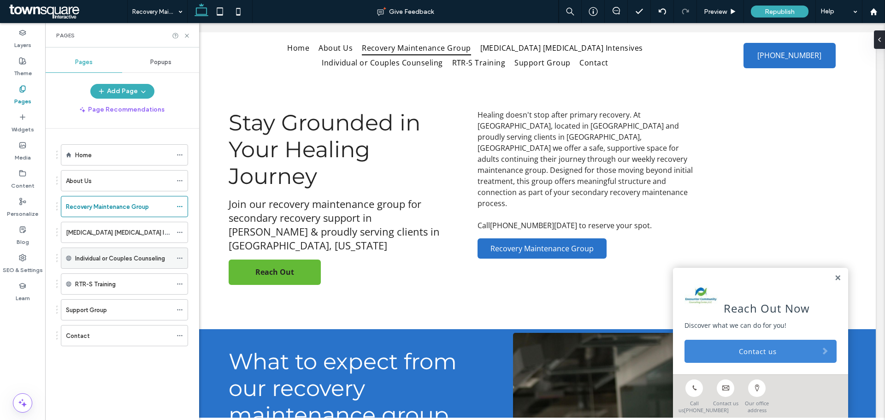
click at [126, 256] on label "Individual or Couples Counseling" at bounding box center [120, 258] width 90 height 16
click at [186, 35] on icon at bounding box center [186, 35] width 7 height 7
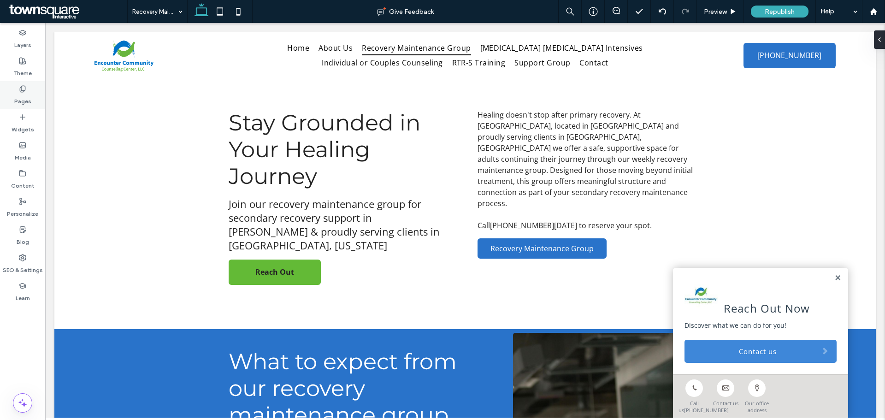
click at [22, 96] on label "Pages" at bounding box center [22, 99] width 17 height 13
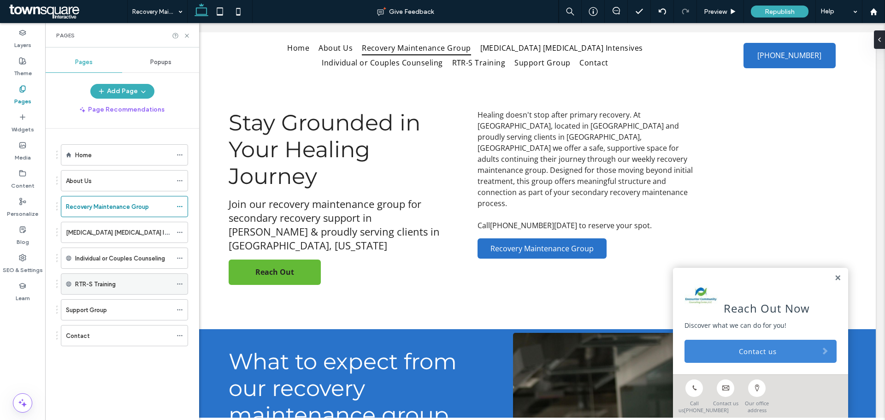
click at [112, 282] on label "RTR-S Training" at bounding box center [95, 284] width 41 height 16
click at [180, 282] on icon at bounding box center [179, 284] width 6 height 6
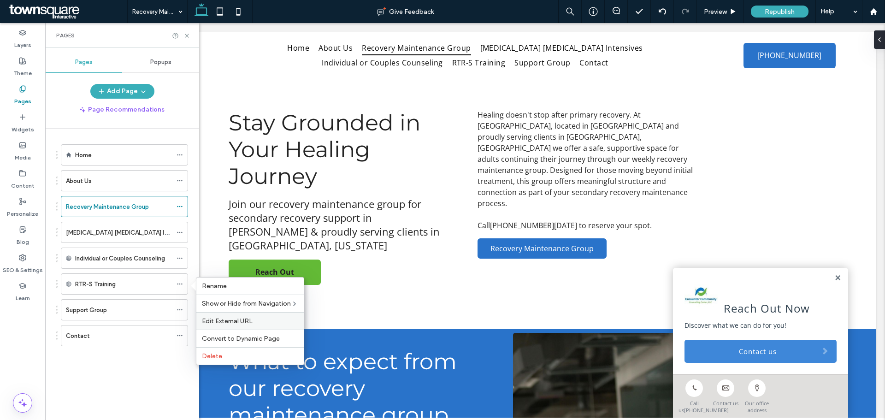
click at [230, 318] on span "Edit External URL" at bounding box center [227, 321] width 51 height 8
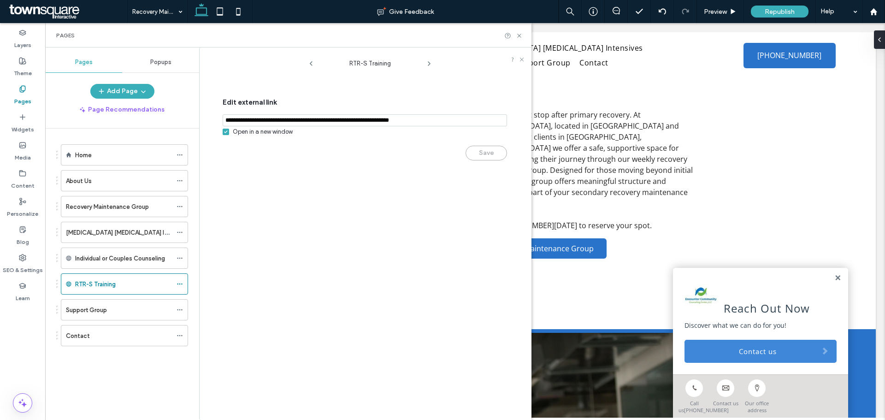
click at [228, 132] on span at bounding box center [226, 132] width 6 height 6
click at [470, 154] on div "Save" at bounding box center [365, 148] width 284 height 24
click at [519, 37] on icon at bounding box center [519, 35] width 7 height 7
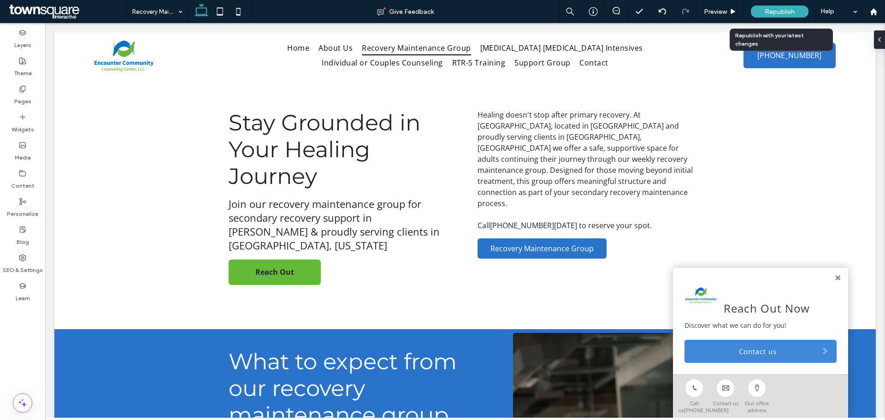
click at [777, 8] on span "Republish" at bounding box center [780, 12] width 30 height 8
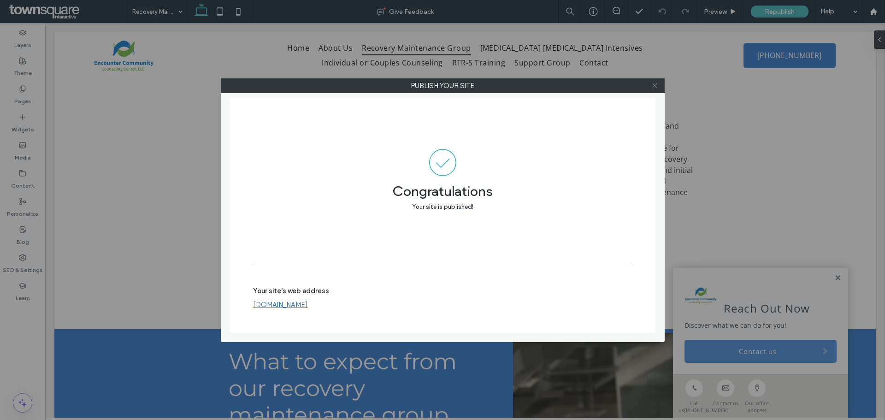
click at [656, 87] on use at bounding box center [654, 85] width 5 height 5
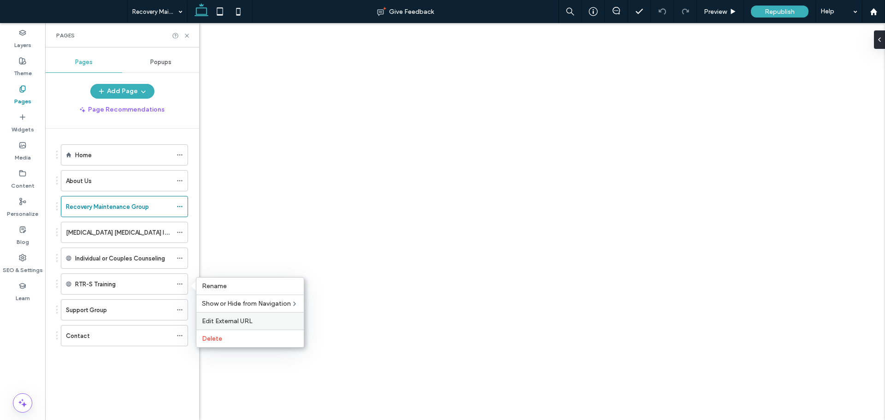
click at [216, 315] on div "Edit External URL" at bounding box center [249, 321] width 107 height 18
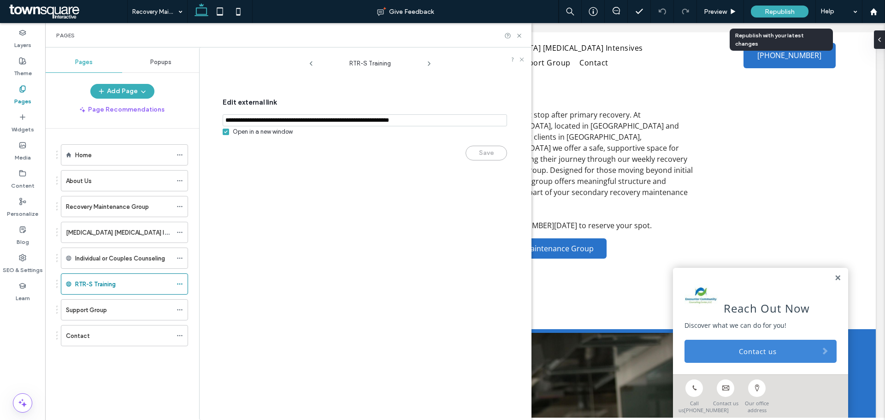
click at [753, 13] on div "Republish" at bounding box center [780, 12] width 58 height 12
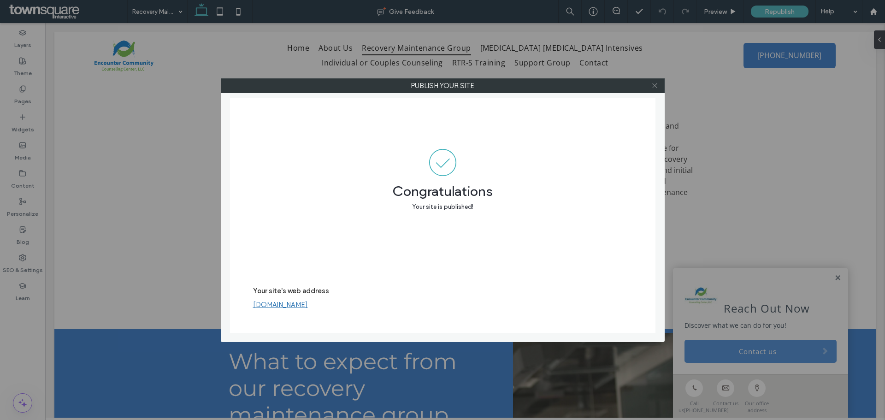
click at [658, 90] on span at bounding box center [654, 86] width 7 height 14
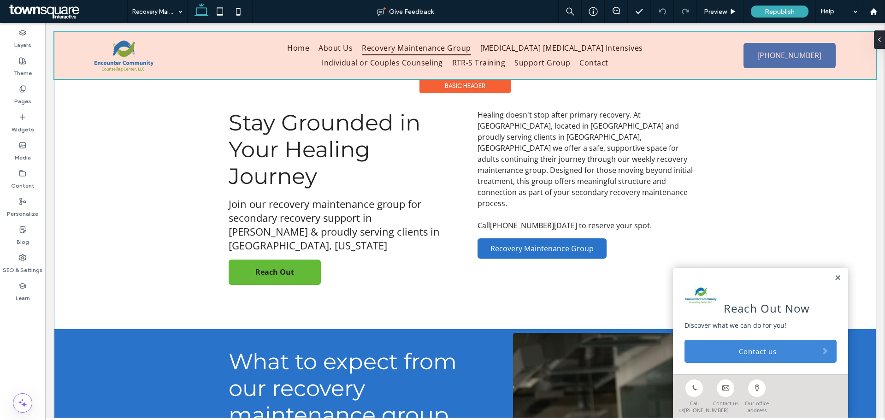
click at [357, 64] on div at bounding box center [464, 55] width 821 height 47
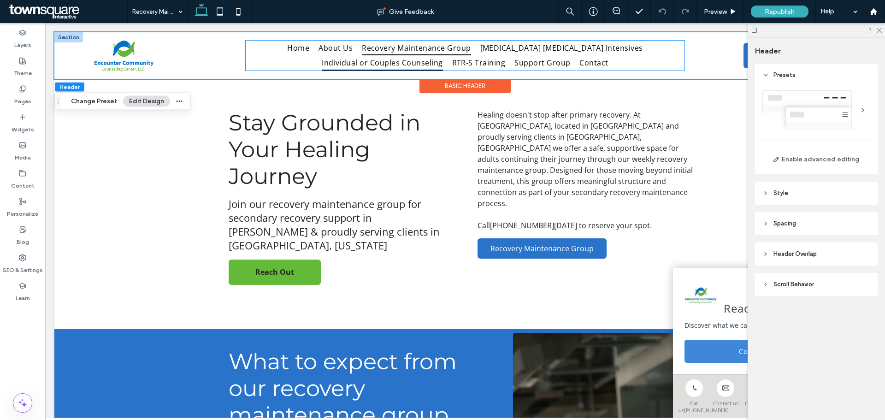
click at [346, 62] on span "Individual or Couples Counseling" at bounding box center [382, 62] width 121 height 15
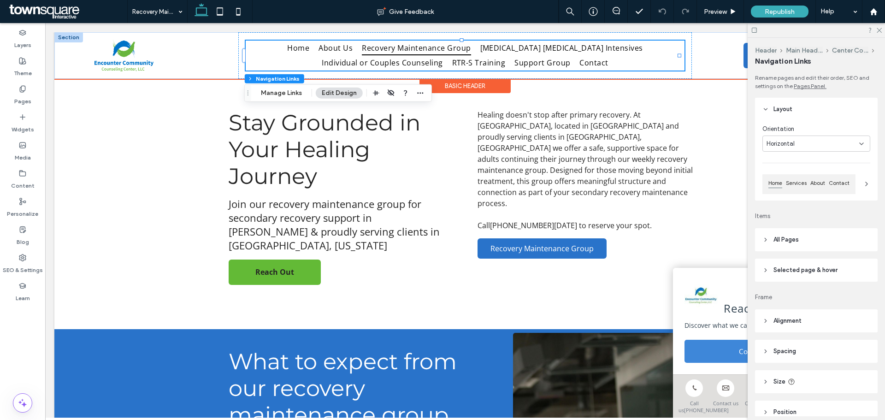
click at [294, 63] on ul "Home About Us Recovery Maintenance Group [MEDICAL_DATA] [MEDICAL_DATA] Intensiv…" at bounding box center [465, 56] width 439 height 30
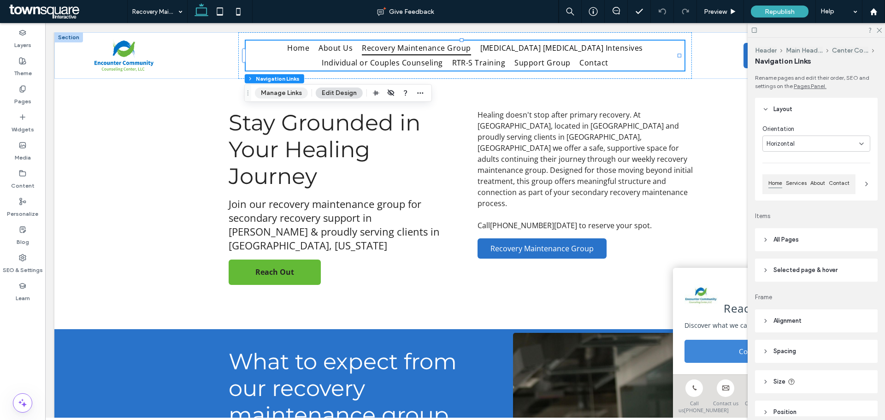
click at [281, 98] on button "Manage Links" at bounding box center [281, 93] width 53 height 11
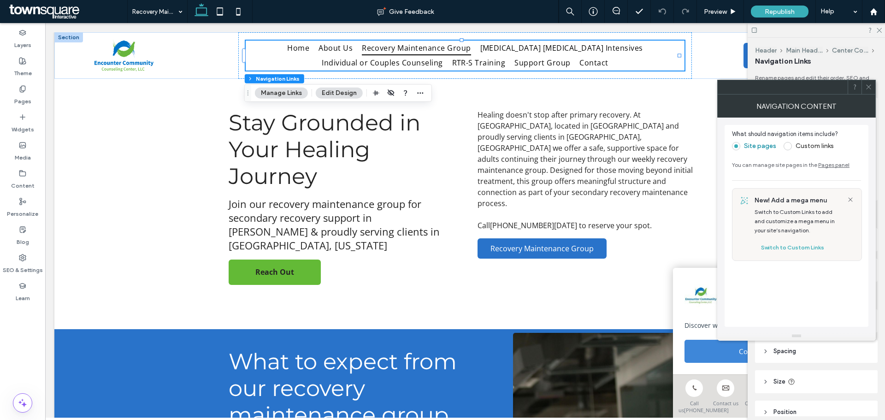
click at [789, 144] on span at bounding box center [787, 146] width 8 height 8
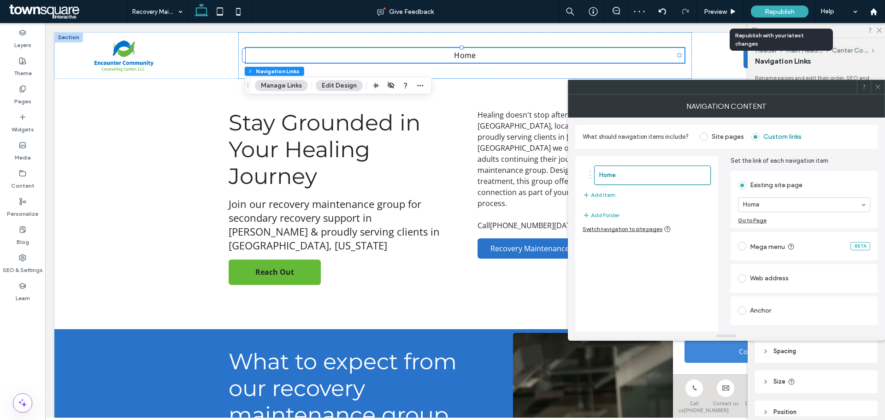
click at [777, 12] on span "Republish" at bounding box center [780, 12] width 30 height 8
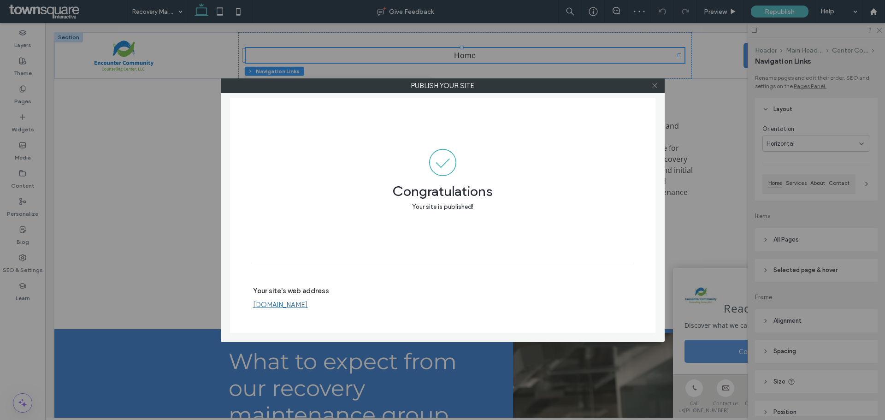
click at [653, 84] on use at bounding box center [654, 85] width 5 height 5
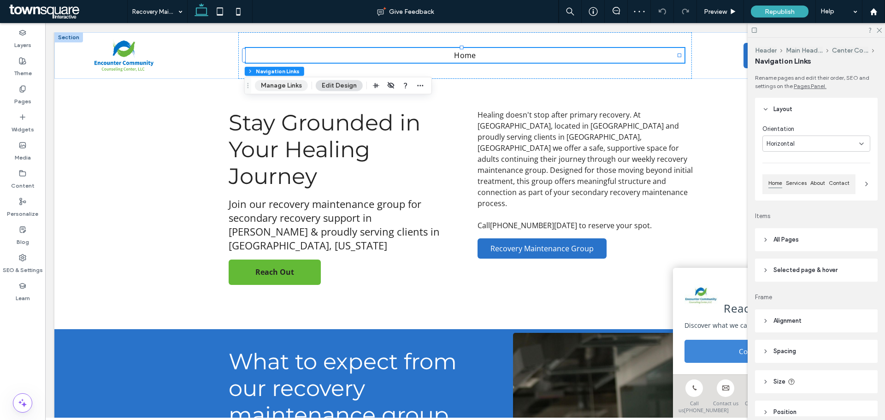
click at [288, 86] on button "Manage Links" at bounding box center [281, 85] width 53 height 11
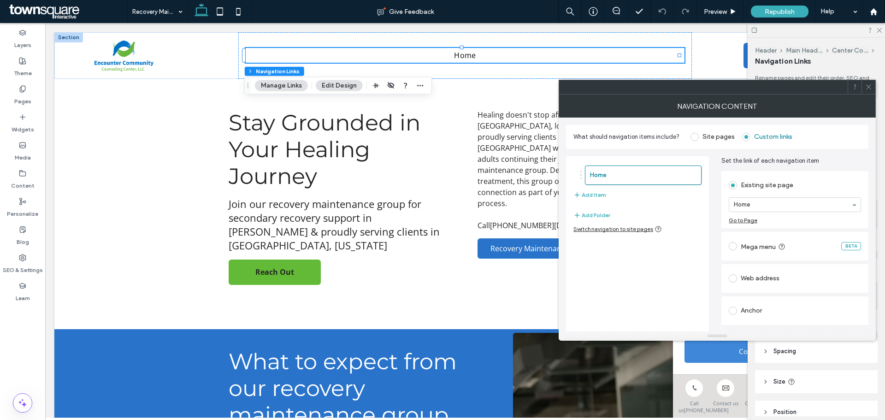
click at [696, 137] on span at bounding box center [694, 137] width 8 height 8
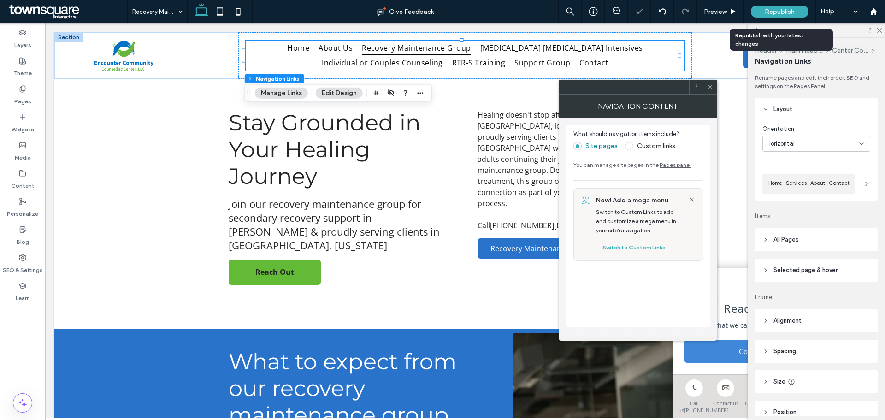
click at [772, 8] on span "Republish" at bounding box center [780, 12] width 30 height 8
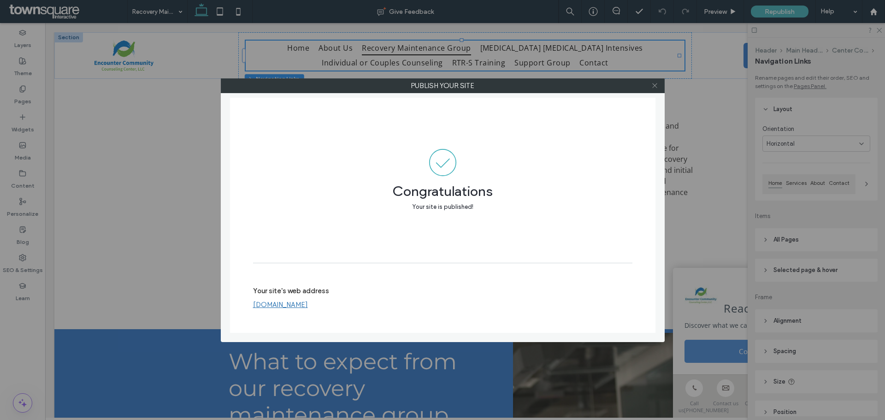
click at [656, 84] on icon at bounding box center [654, 85] width 7 height 7
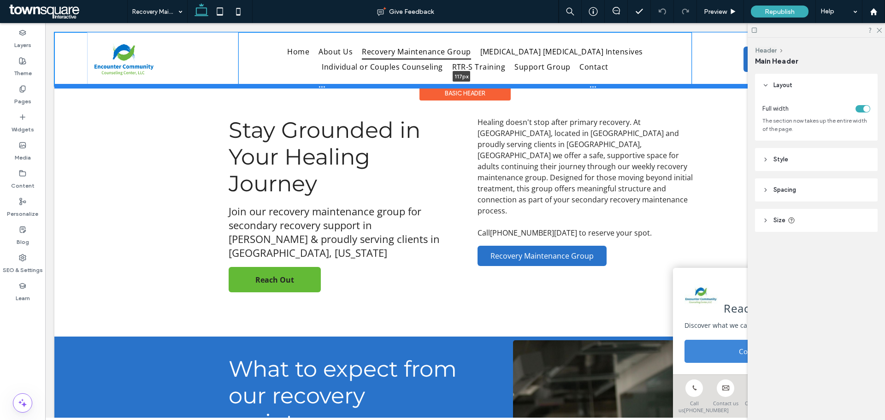
drag, startPoint x: 493, startPoint y: 77, endPoint x: 493, endPoint y: 85, distance: 7.8
click at [493, 85] on div at bounding box center [461, 86] width 814 height 5
type input "***"
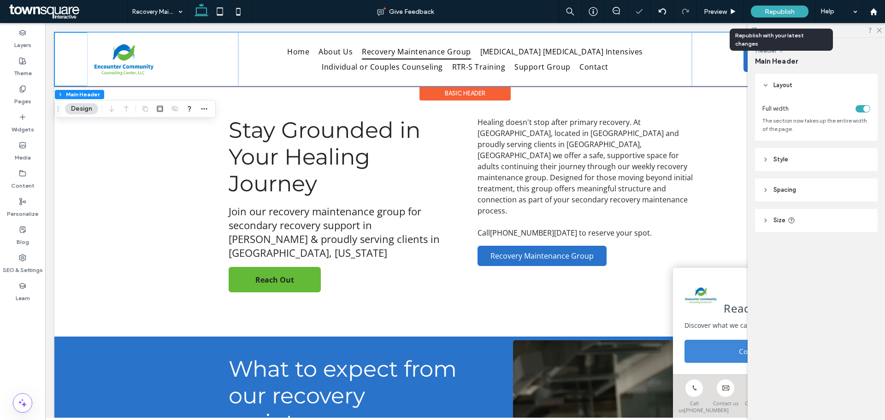
click at [765, 18] on div "Republish" at bounding box center [780, 11] width 58 height 23
click at [770, 12] on span "Republish" at bounding box center [780, 12] width 30 height 8
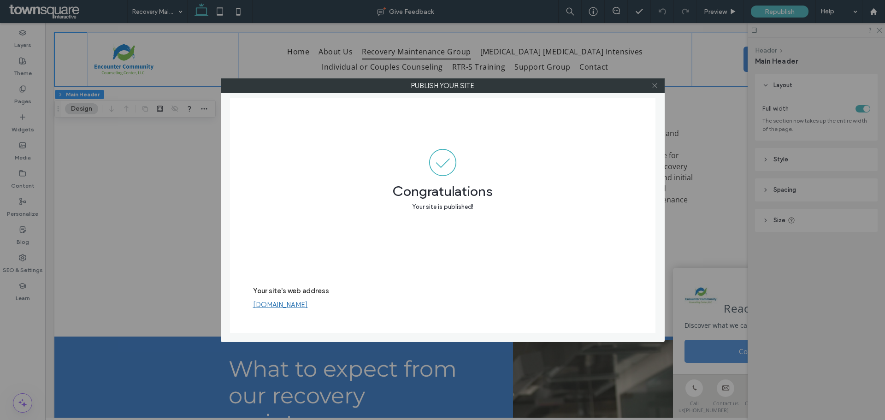
click at [655, 84] on icon at bounding box center [654, 85] width 7 height 7
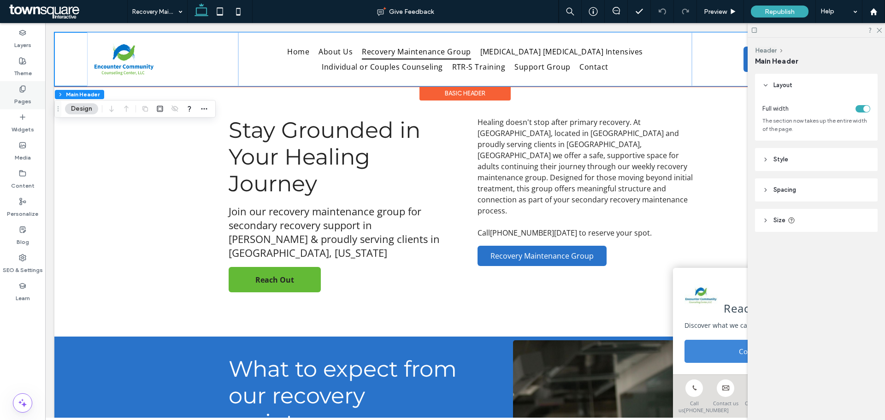
click at [12, 98] on div "Pages" at bounding box center [22, 95] width 45 height 28
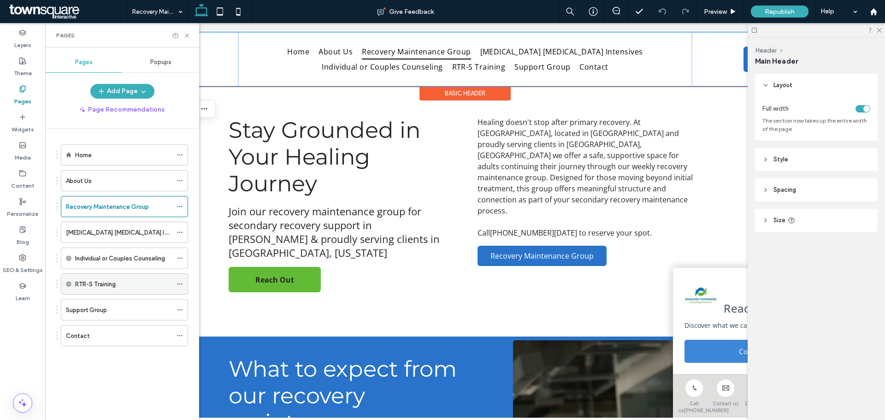
click at [148, 286] on div "RTR-S Training" at bounding box center [123, 284] width 97 height 10
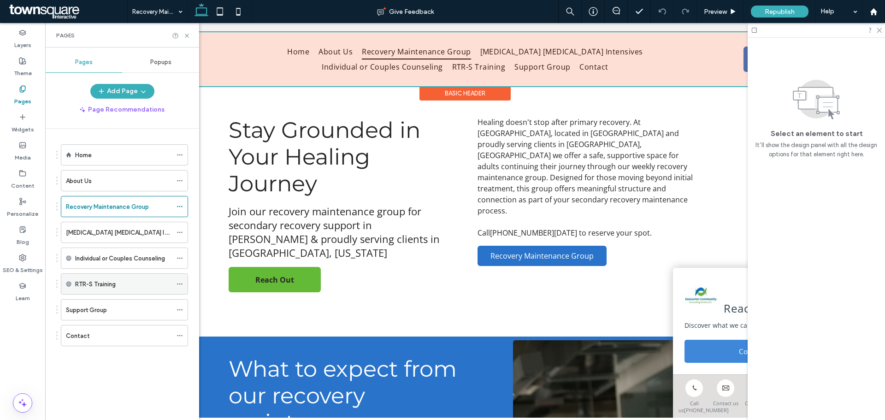
click at [178, 283] on use at bounding box center [179, 283] width 5 height 1
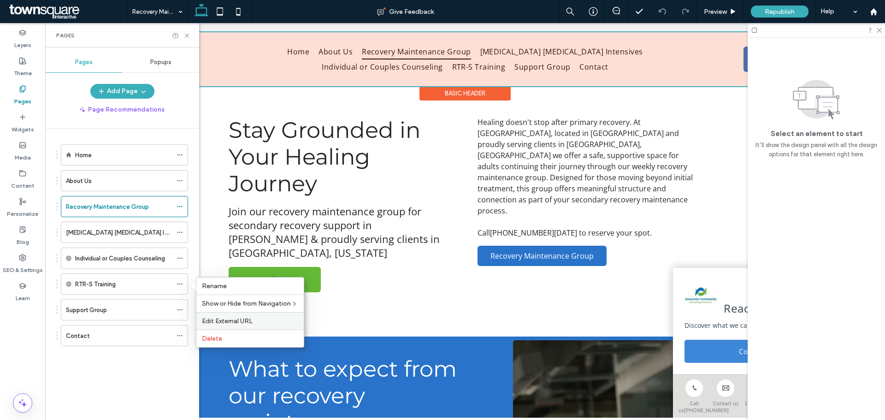
click at [221, 315] on div "Edit External URL" at bounding box center [249, 321] width 107 height 18
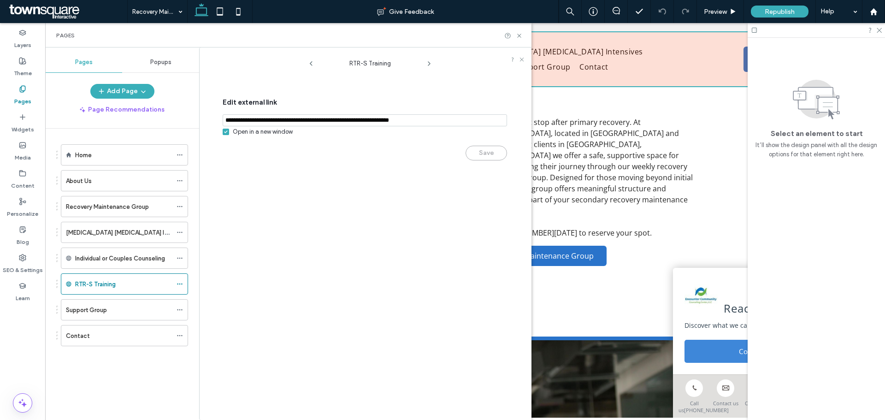
click at [303, 116] on input "notEmpty,url" at bounding box center [365, 120] width 284 height 12
click at [224, 133] on icon at bounding box center [226, 131] width 4 height 3
click at [481, 154] on button "Save" at bounding box center [485, 153] width 41 height 15
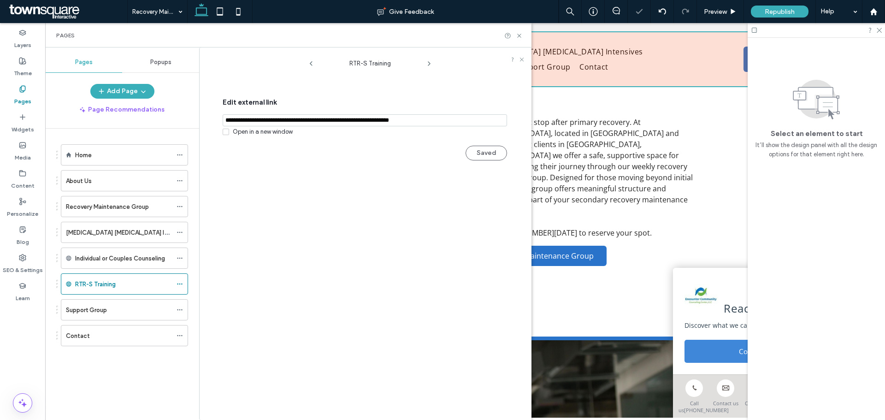
click at [226, 133] on icon at bounding box center [226, 131] width 4 height 3
click at [487, 151] on button "Save" at bounding box center [485, 153] width 41 height 15
click at [777, 9] on span "Republish" at bounding box center [780, 12] width 30 height 8
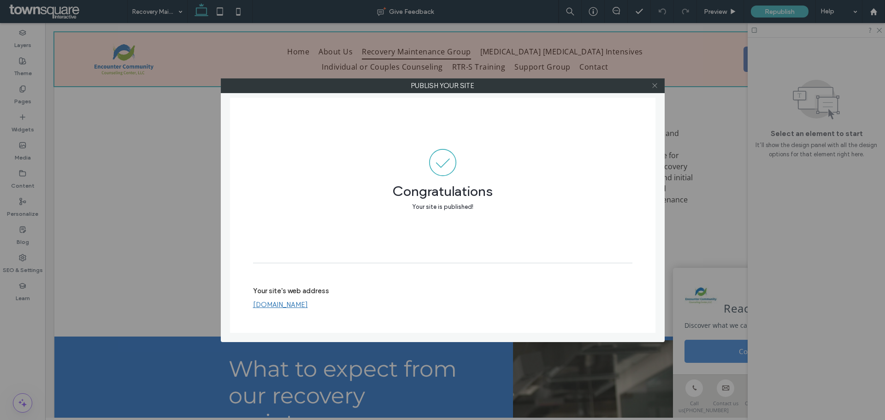
click at [654, 86] on icon at bounding box center [654, 85] width 7 height 7
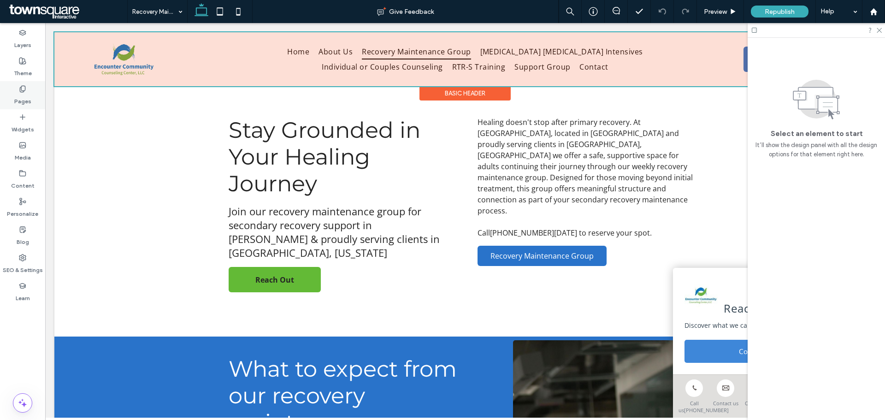
click at [19, 94] on label "Pages" at bounding box center [22, 99] width 17 height 13
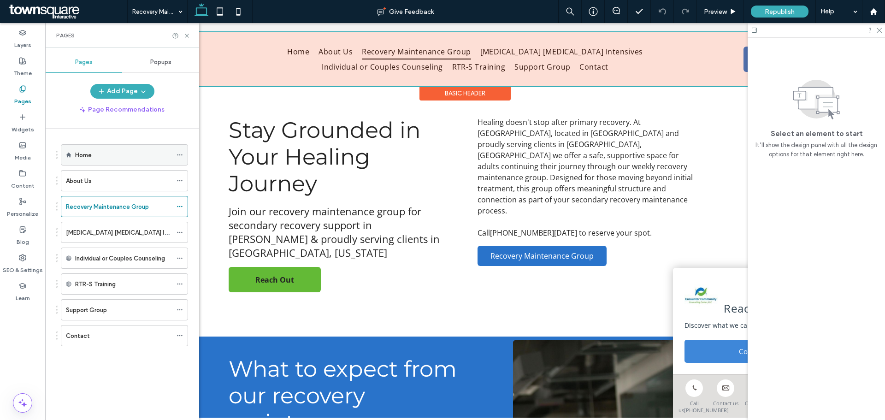
click at [109, 155] on div "Home" at bounding box center [123, 155] width 97 height 10
click at [187, 35] on use at bounding box center [187, 36] width 4 height 4
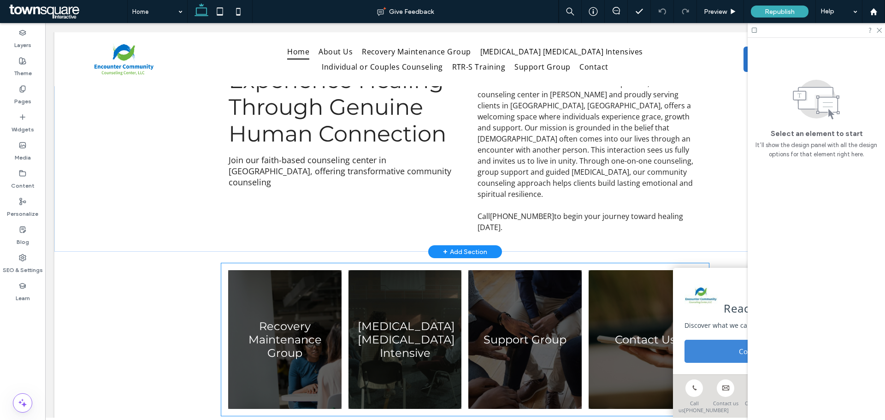
scroll to position [369, 0]
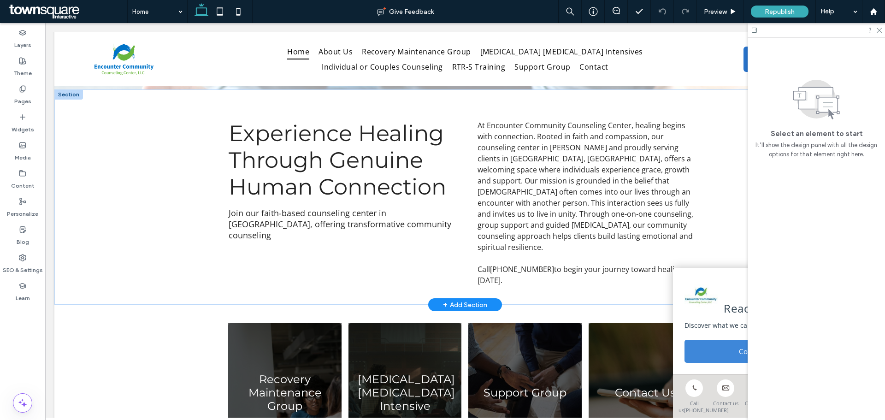
click at [459, 300] on div "+ Add Section" at bounding box center [465, 305] width 44 height 10
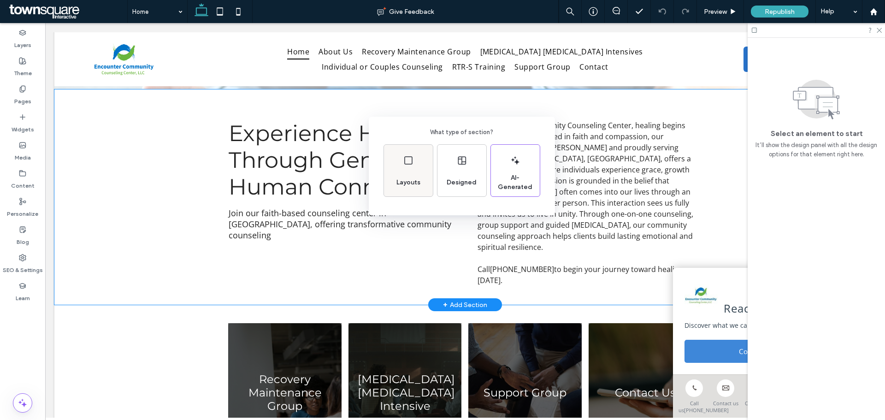
click at [417, 179] on span "Layouts" at bounding box center [408, 182] width 31 height 9
click at [465, 182] on icon at bounding box center [461, 185] width 23 height 23
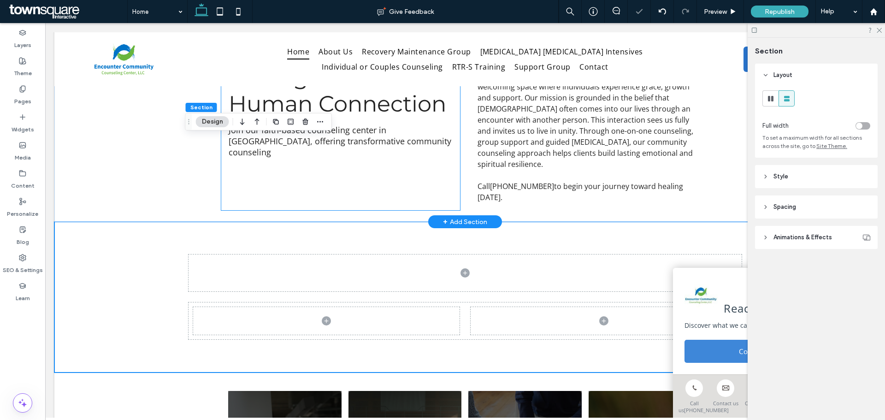
scroll to position [461, 0]
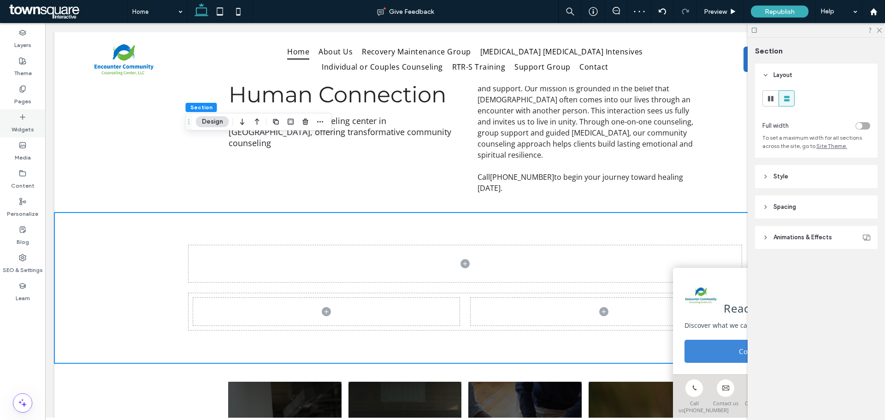
click at [18, 123] on label "Widgets" at bounding box center [23, 127] width 23 height 13
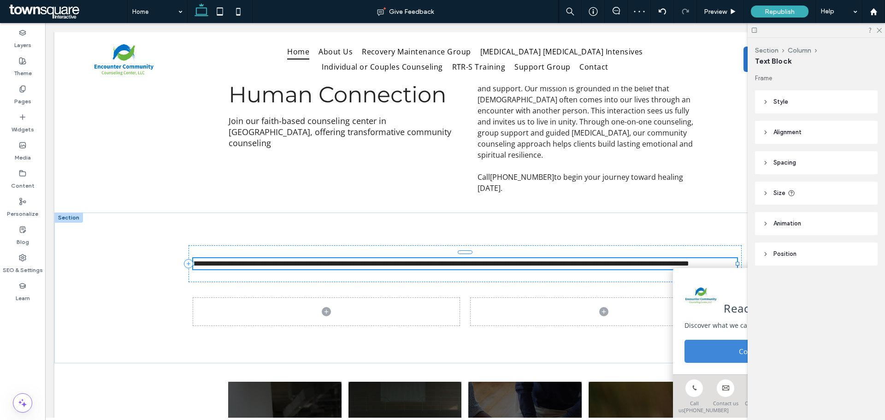
type input "*********"
type input "**"
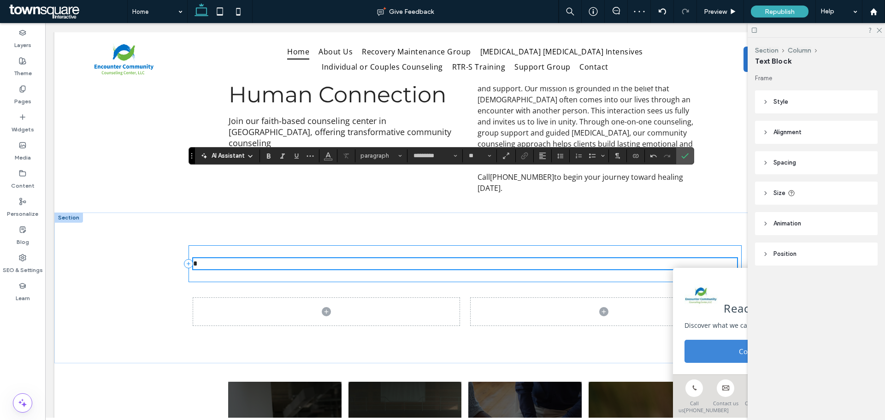
scroll to position [466, 0]
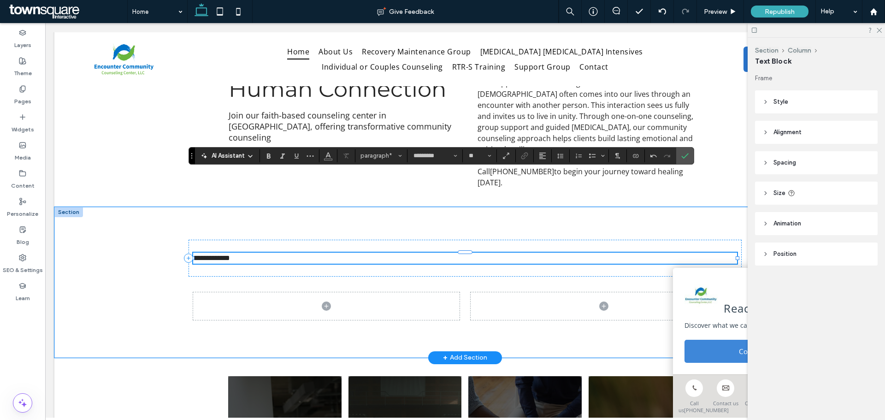
click at [243, 253] on p "**********" at bounding box center [465, 258] width 544 height 11
drag, startPoint x: 481, startPoint y: 180, endPoint x: 458, endPoint y: 182, distance: 23.6
click at [458, 254] on span "**********" at bounding box center [326, 257] width 266 height 7
click at [535, 253] on p "**********" at bounding box center [465, 258] width 544 height 11
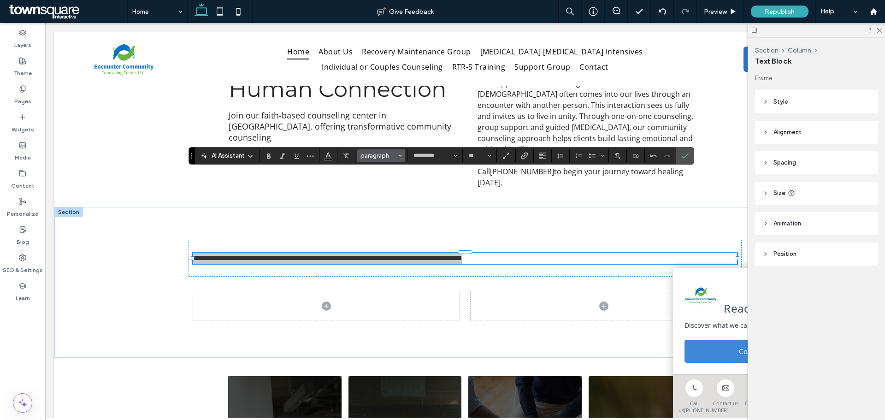
click at [378, 154] on span "paragraph" at bounding box center [378, 155] width 36 height 7
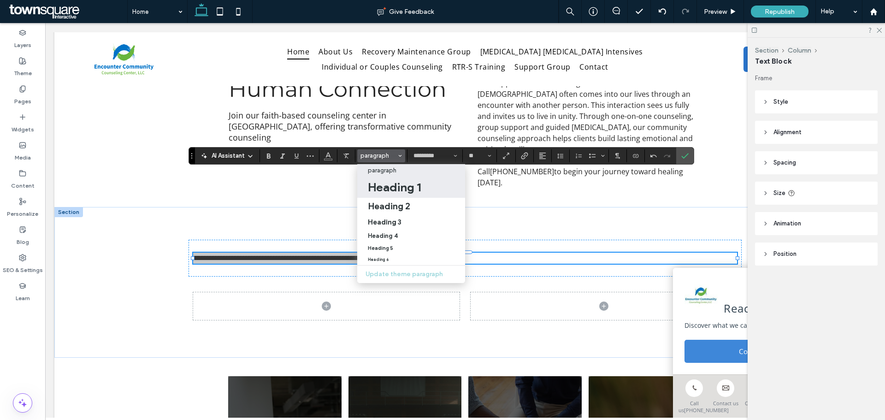
click at [394, 187] on h1 "Heading 1" at bounding box center [394, 187] width 53 height 15
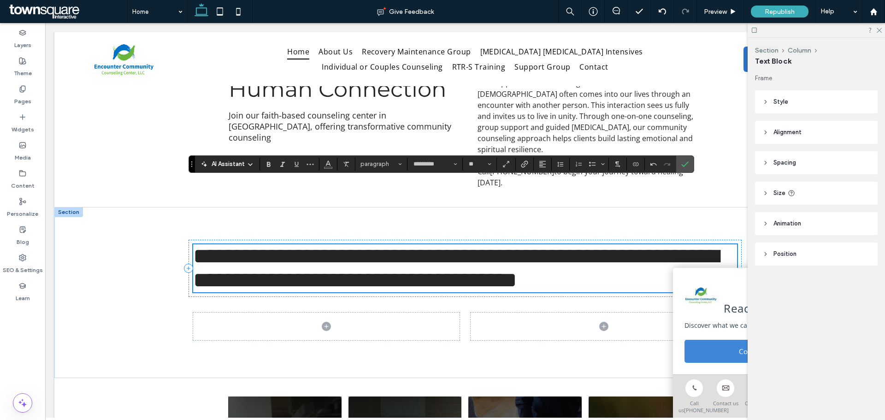
type input "**********"
type input "**"
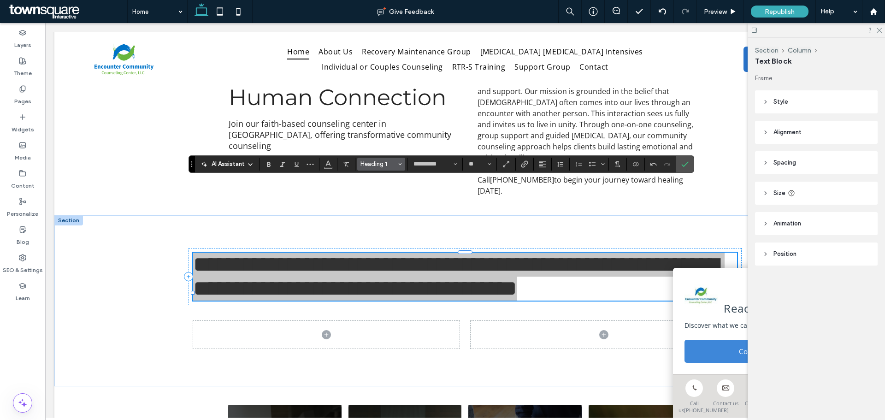
click at [386, 163] on span "Heading 1" at bounding box center [378, 163] width 36 height 7
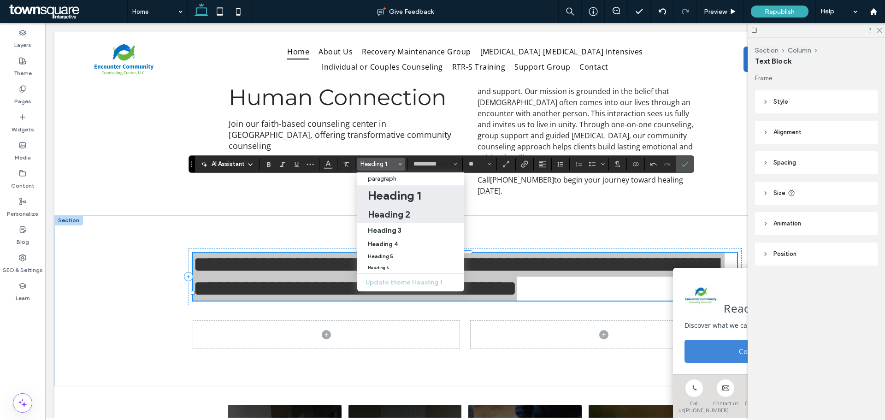
click at [390, 212] on h2 "Heading 2" at bounding box center [389, 214] width 42 height 11
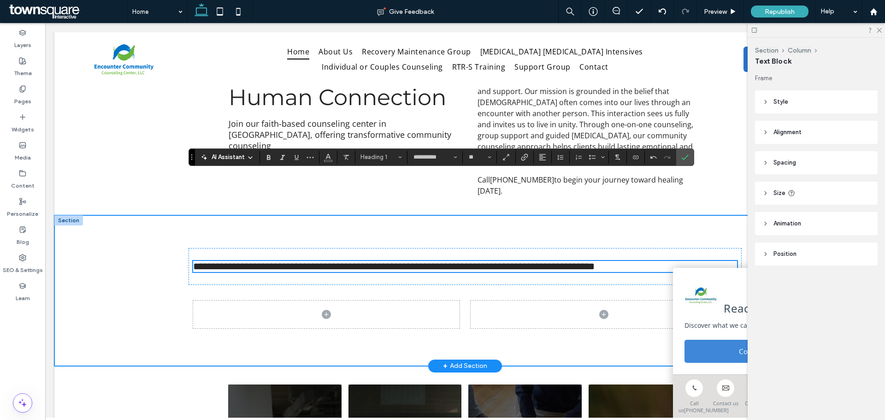
type input "*********"
type input "**"
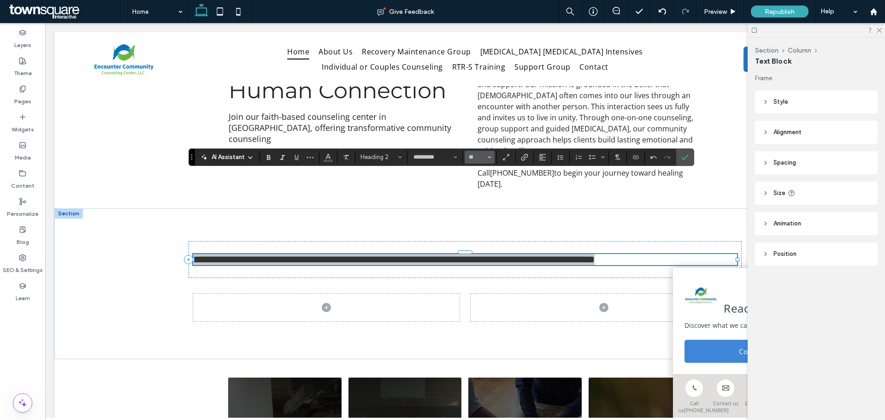
click at [488, 157] on use "Size" at bounding box center [489, 157] width 3 height 2
click at [481, 206] on label "32" at bounding box center [479, 208] width 29 height 13
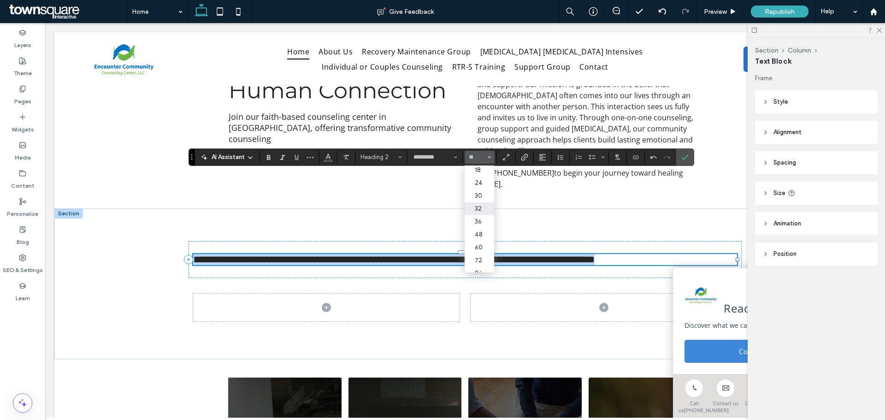
type input "**"
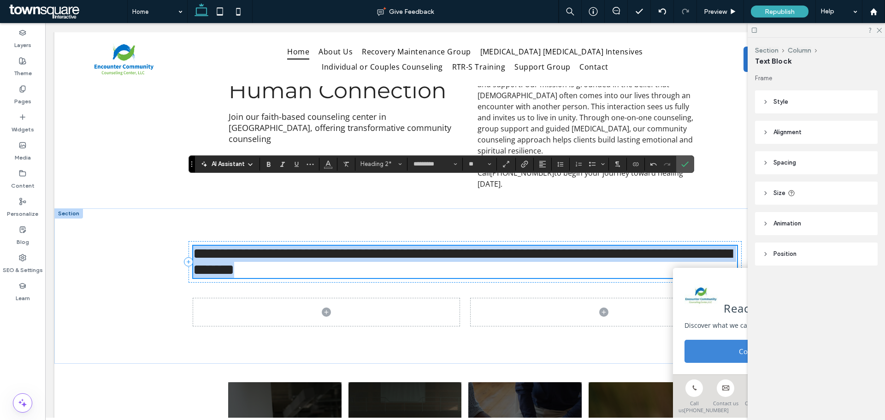
scroll to position [458, 0]
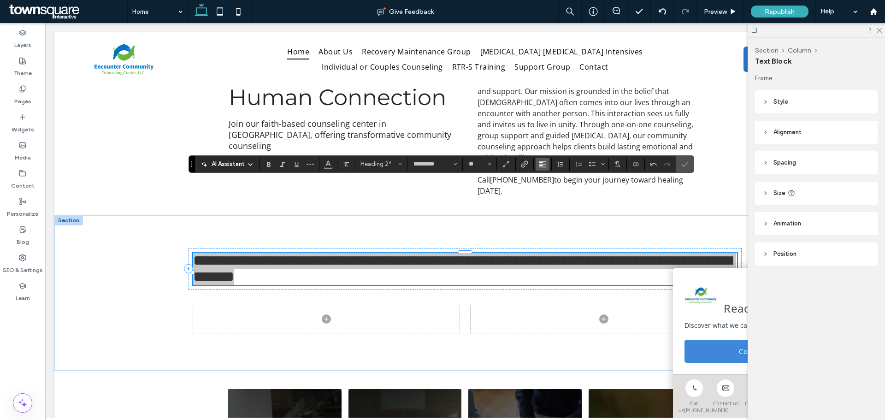
click at [540, 163] on icon "Alignment" at bounding box center [542, 163] width 7 height 7
click at [542, 194] on icon "ui.textEditor.alignment.center" at bounding box center [541, 192] width 4 height 3
click at [683, 161] on icon "Confirm" at bounding box center [684, 163] width 7 height 7
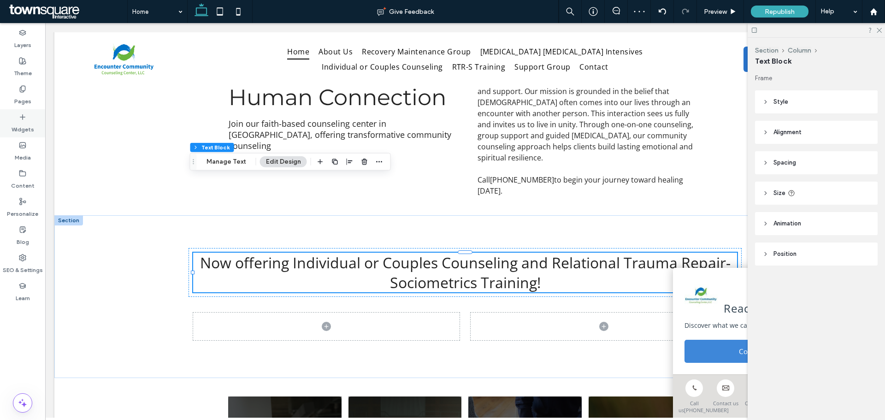
click at [35, 124] on div "Widgets" at bounding box center [22, 123] width 45 height 28
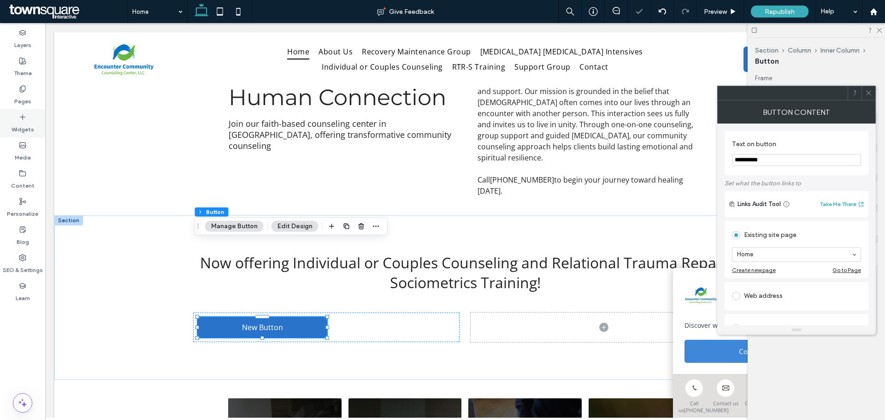
click at [21, 123] on label "Widgets" at bounding box center [23, 127] width 23 height 13
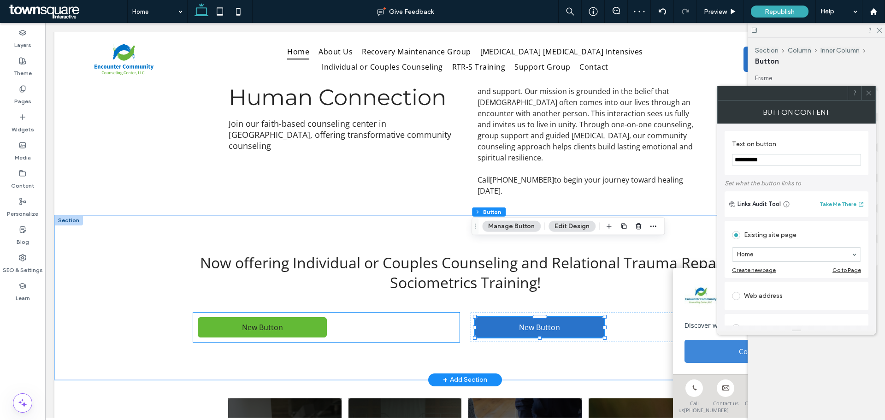
click at [282, 317] on link "New Button" at bounding box center [262, 327] width 129 height 20
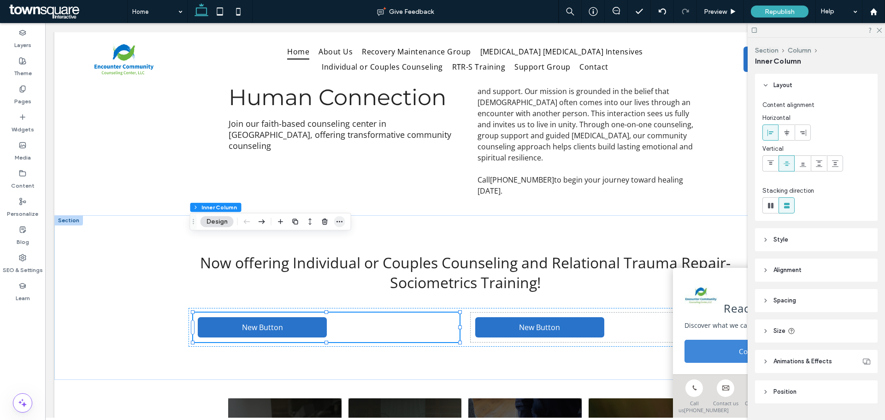
click at [336, 223] on icon "button" at bounding box center [339, 221] width 7 height 7
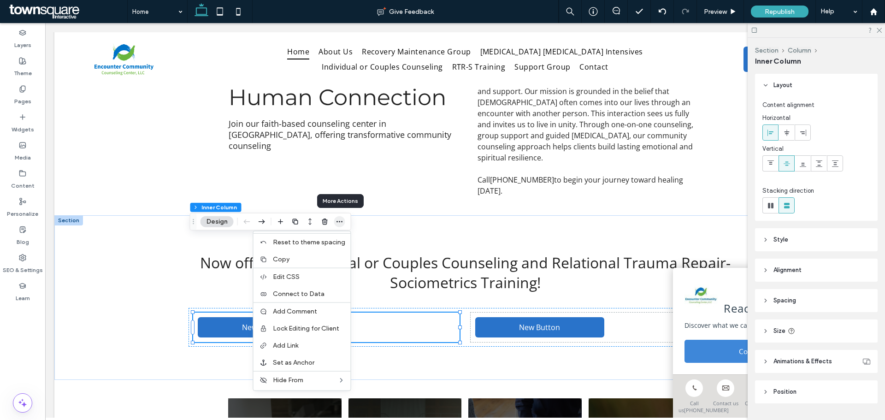
click at [339, 222] on use "button" at bounding box center [339, 221] width 6 height 1
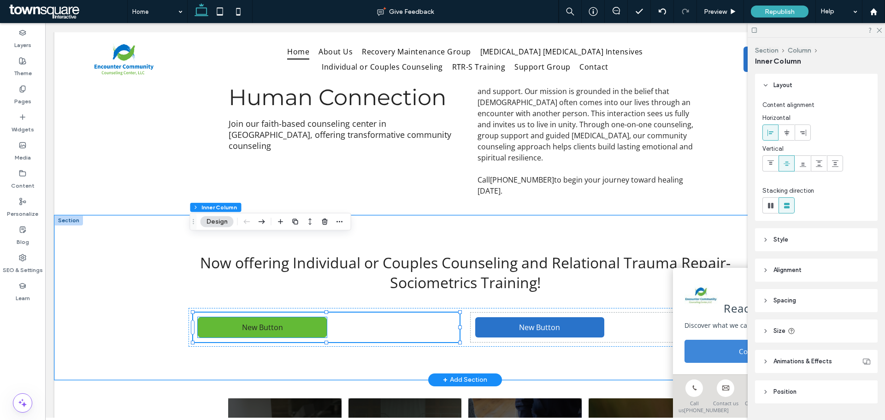
click at [316, 317] on link "New Button" at bounding box center [262, 327] width 129 height 20
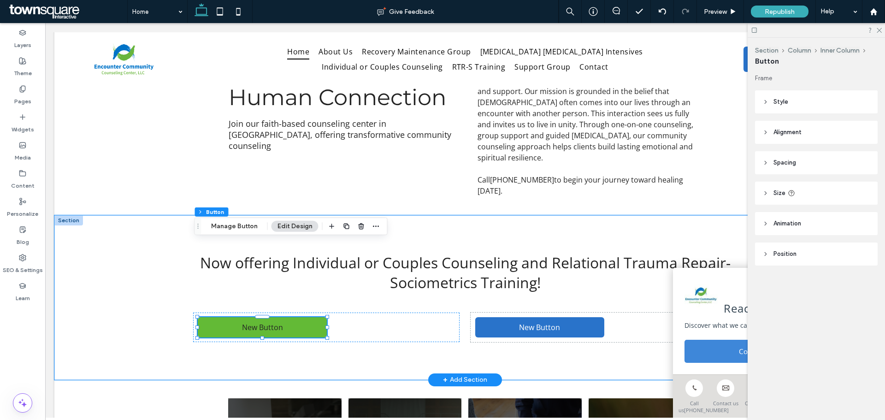
type input "**"
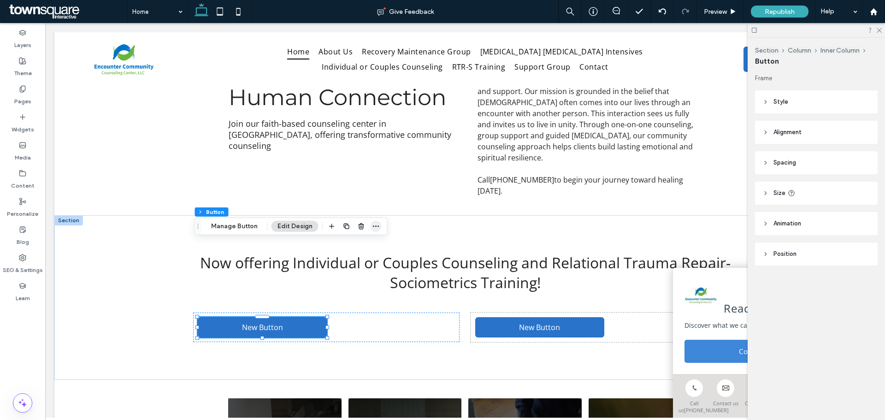
click at [372, 226] on icon "button" at bounding box center [375, 226] width 7 height 7
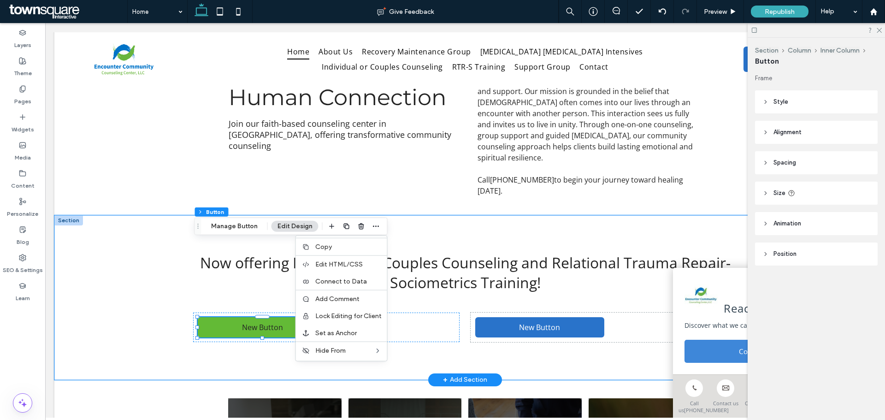
click at [276, 322] on span "New Button" at bounding box center [262, 327] width 41 height 10
click at [261, 322] on span "New Button" at bounding box center [262, 327] width 41 height 10
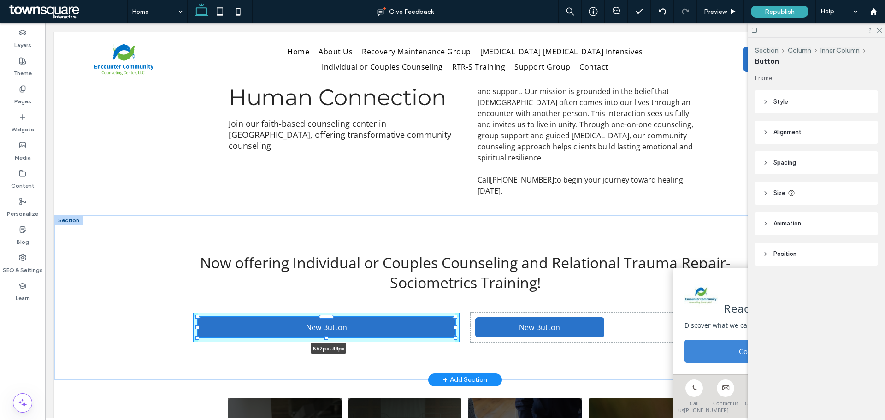
drag, startPoint x: 196, startPoint y: 253, endPoint x: 63, endPoint y: 243, distance: 133.1
click at [61, 244] on div "Now offering Individual or Couples Counseling and Relational Trauma Repair-Soci…" at bounding box center [464, 297] width 821 height 165
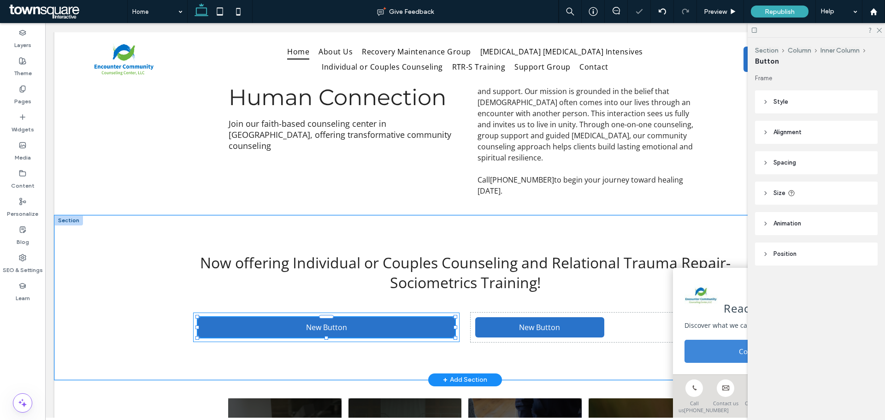
type input "***"
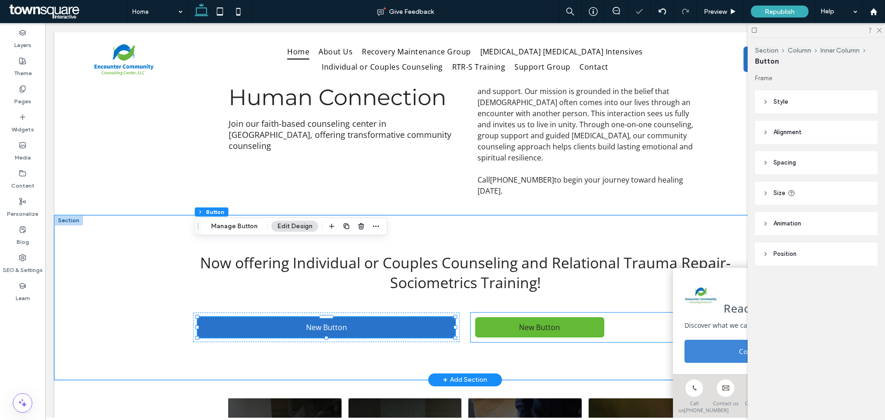
click at [478, 317] on link "New Button" at bounding box center [539, 327] width 129 height 20
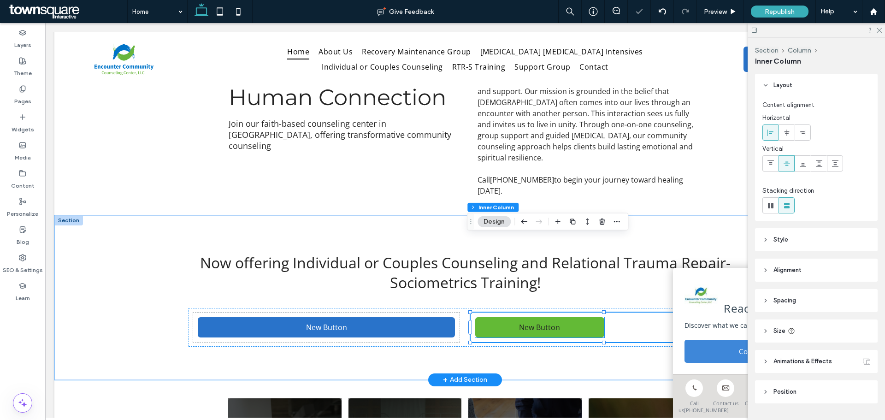
click at [584, 317] on link "New Button" at bounding box center [539, 327] width 129 height 20
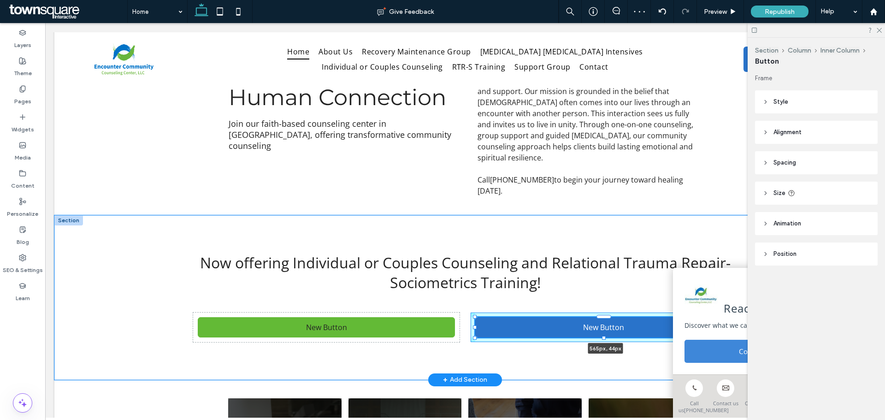
drag, startPoint x: 471, startPoint y: 251, endPoint x: 339, endPoint y: 254, distance: 131.8
click at [339, 254] on div "Now offering Individual or Couples Counseling and Relational Trauma Repair-Soci…" at bounding box center [464, 297] width 553 height 165
type input "***"
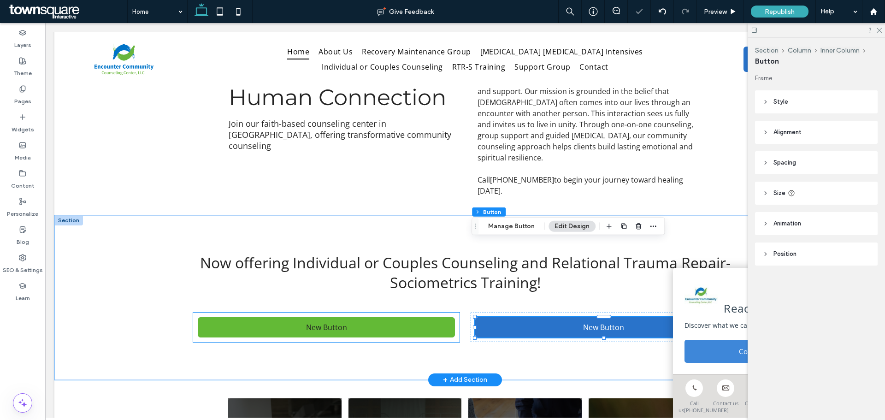
click at [323, 322] on span "New Button" at bounding box center [326, 327] width 41 height 10
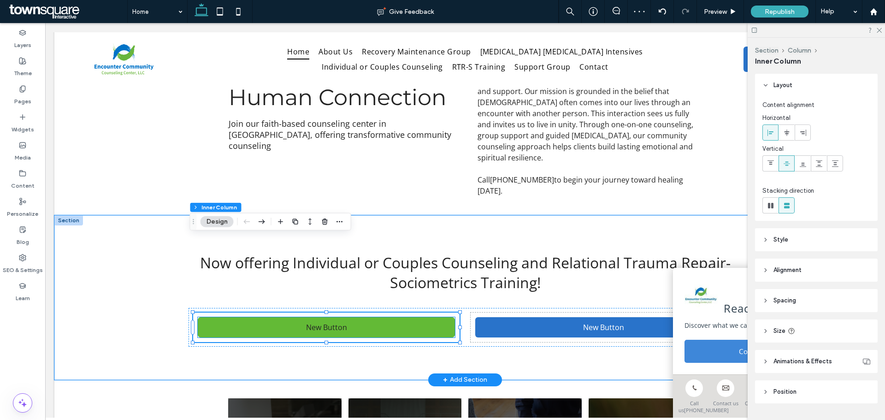
click at [303, 317] on link "New Button" at bounding box center [326, 327] width 257 height 20
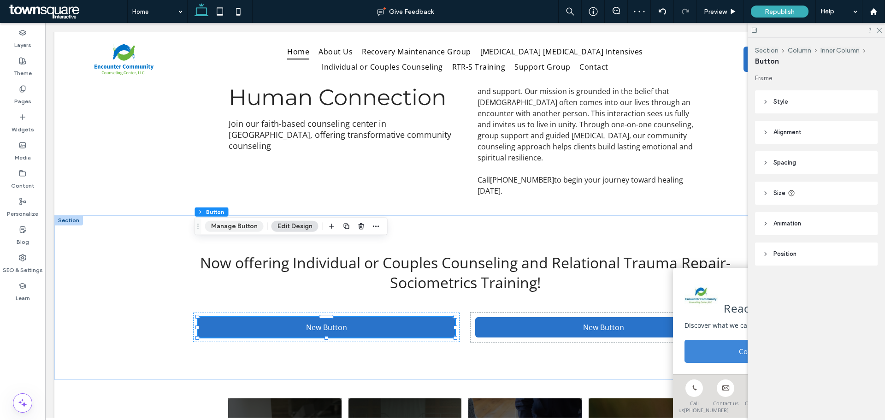
click at [242, 225] on button "Manage Button" at bounding box center [234, 226] width 59 height 11
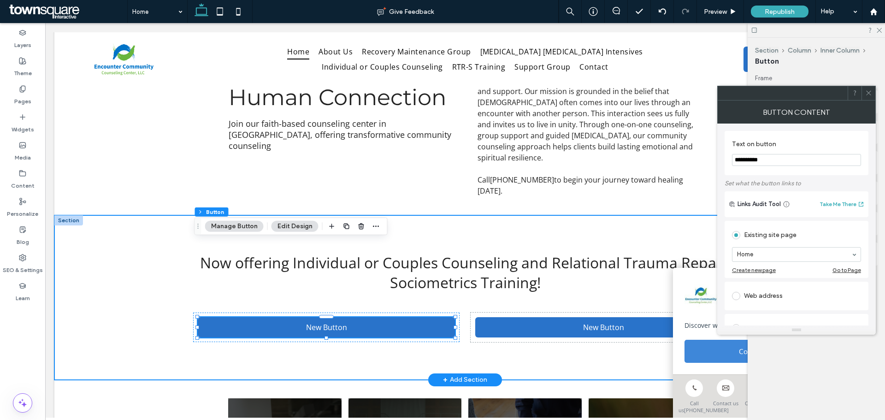
drag, startPoint x: 799, startPoint y: 183, endPoint x: 684, endPoint y: 154, distance: 118.5
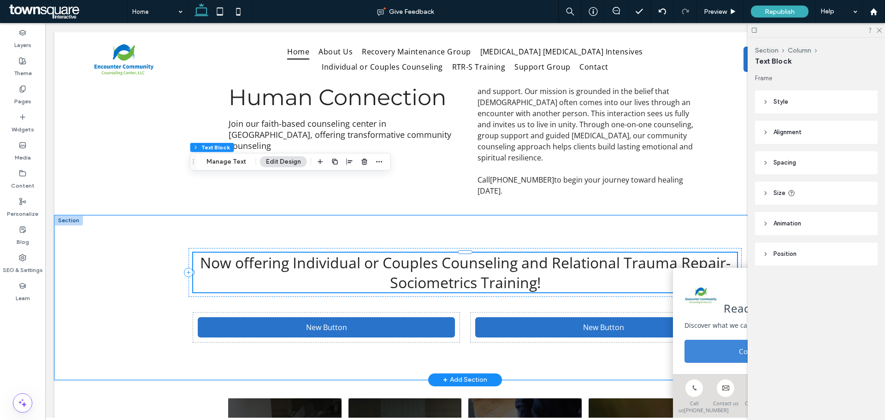
click at [294, 253] on span "Now offering Individual or Couples Counseling and Relational Trauma Repair-Soci…" at bounding box center [465, 273] width 530 height 40
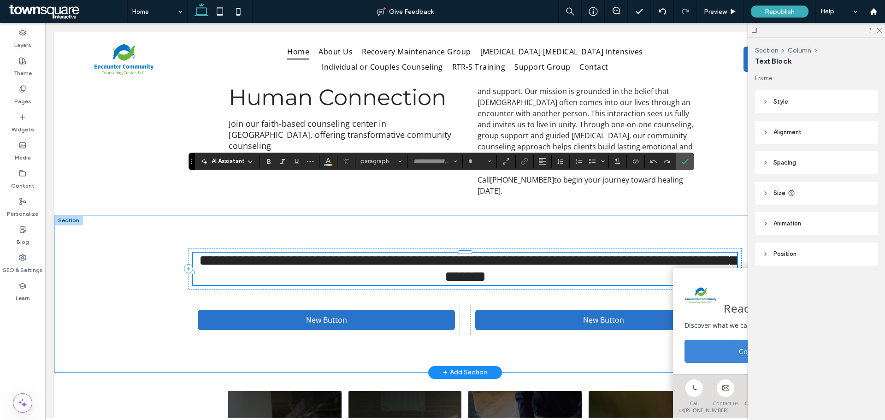
type input "*********"
type input "**"
click at [292, 253] on span "**********" at bounding box center [468, 268] width 538 height 31
drag, startPoint x: 289, startPoint y: 188, endPoint x: 512, endPoint y: 192, distance: 222.6
click at [512, 253] on span "**********" at bounding box center [468, 268] width 538 height 31
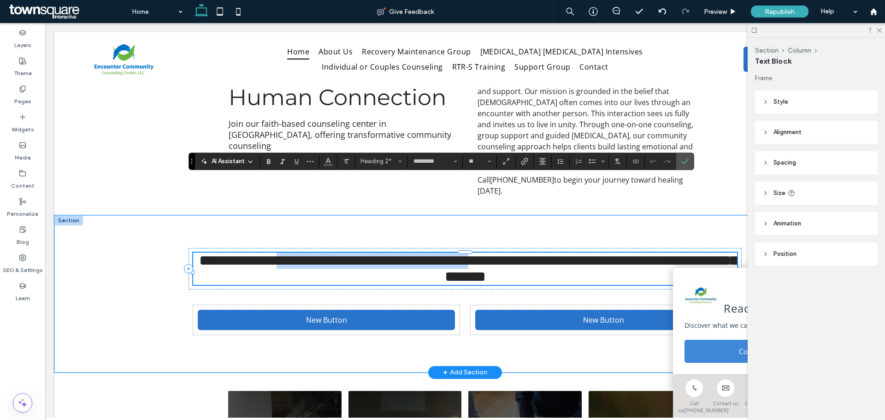
copy span "**********"
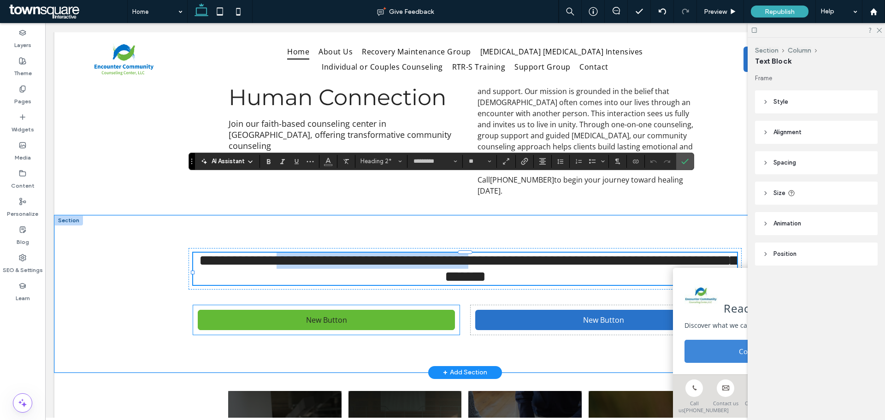
click at [341, 315] on span "New Button" at bounding box center [326, 320] width 41 height 10
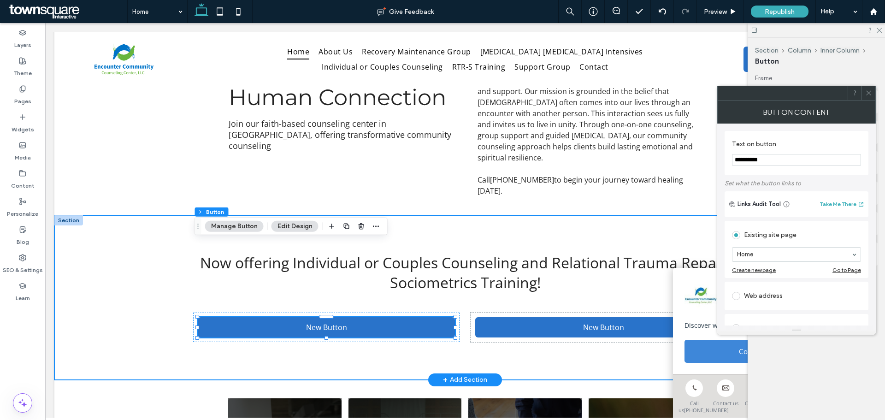
drag, startPoint x: 794, startPoint y: 184, endPoint x: 669, endPoint y: 166, distance: 126.6
paste input "**********"
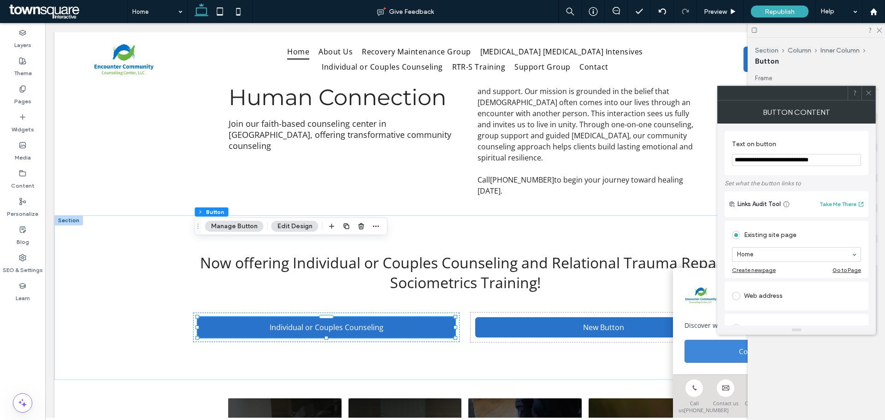
type input "**********"
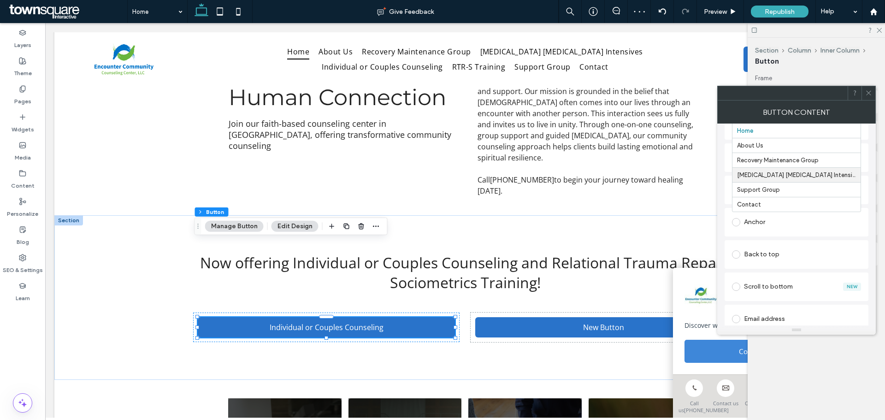
scroll to position [92, 0]
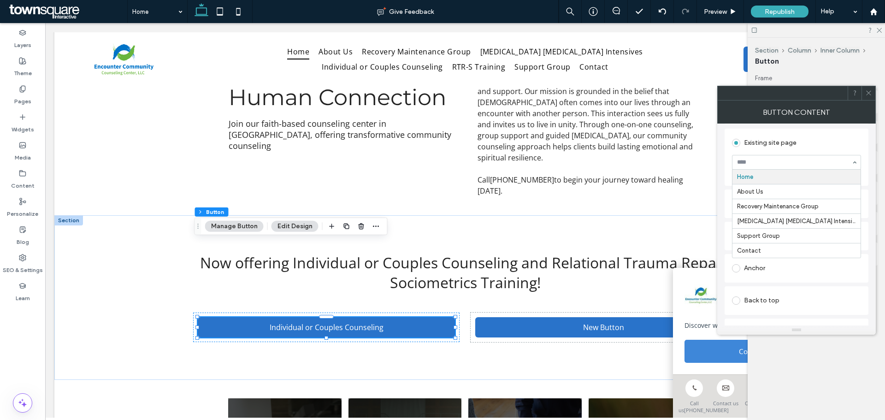
click at [856, 163] on div "Home About Us Recovery Maintenance Group [MEDICAL_DATA] [MEDICAL_DATA] Intensiv…" at bounding box center [796, 162] width 129 height 15
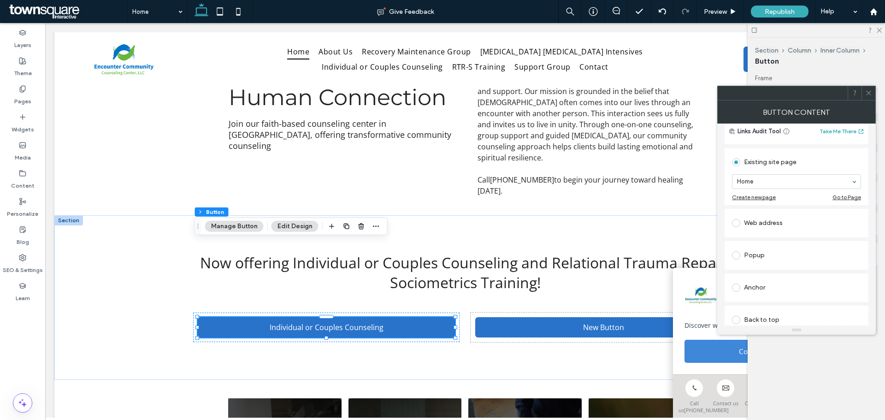
click at [757, 226] on div "Web address" at bounding box center [796, 223] width 129 height 15
click at [765, 216] on input "url" at bounding box center [796, 212] width 129 height 12
paste input "**********"
type input "**********"
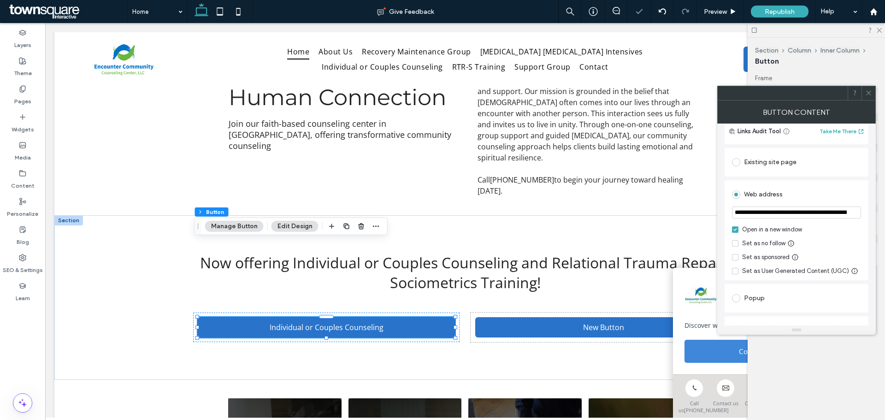
scroll to position [0, 91]
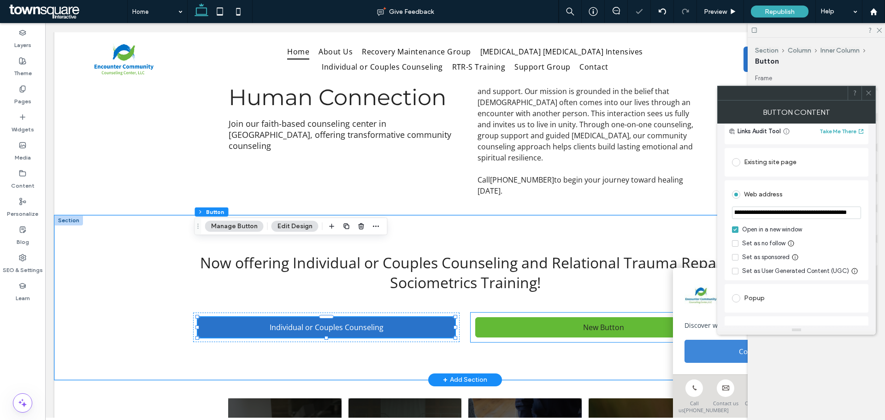
click at [565, 317] on link "New Button" at bounding box center [603, 327] width 257 height 20
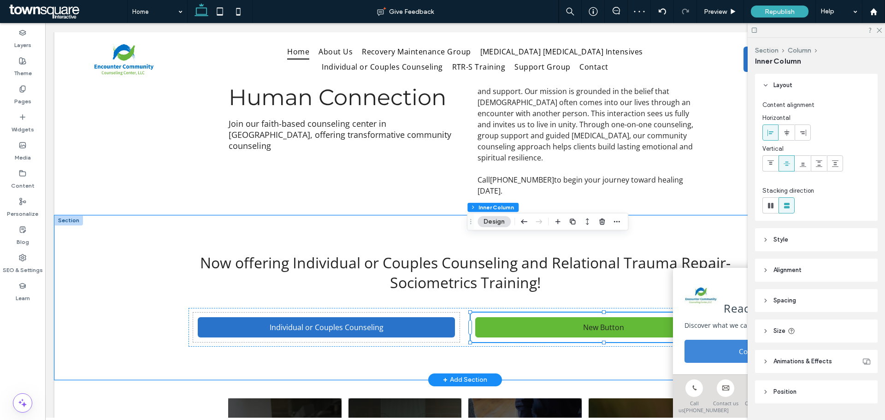
click at [565, 317] on link "New Button" at bounding box center [603, 327] width 257 height 20
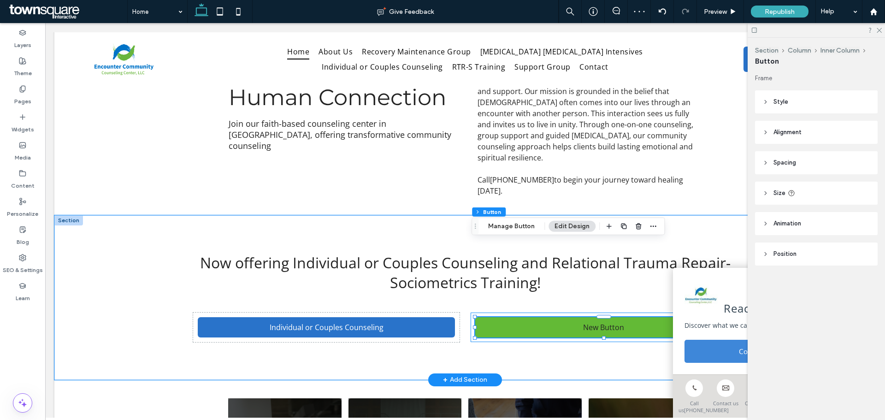
click at [562, 317] on link "New Button" at bounding box center [603, 327] width 257 height 20
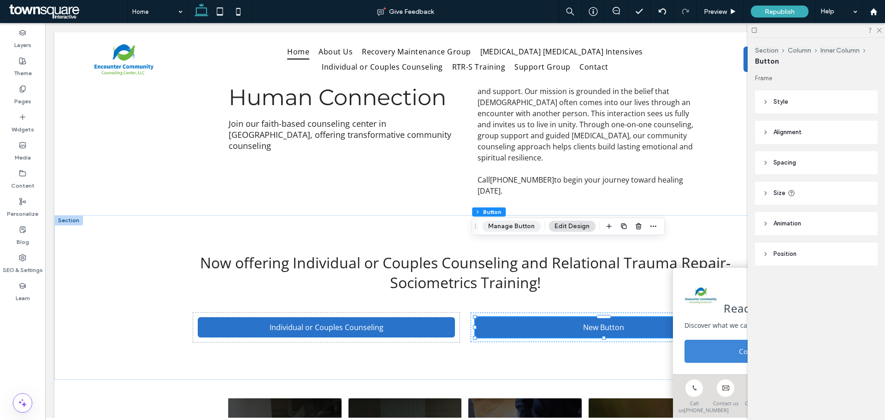
click at [514, 222] on button "Manage Button" at bounding box center [511, 226] width 59 height 11
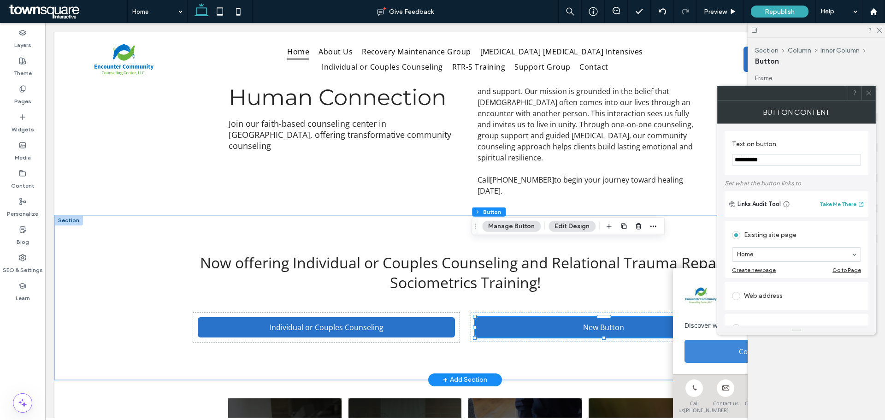
drag, startPoint x: 813, startPoint y: 180, endPoint x: 698, endPoint y: 158, distance: 117.9
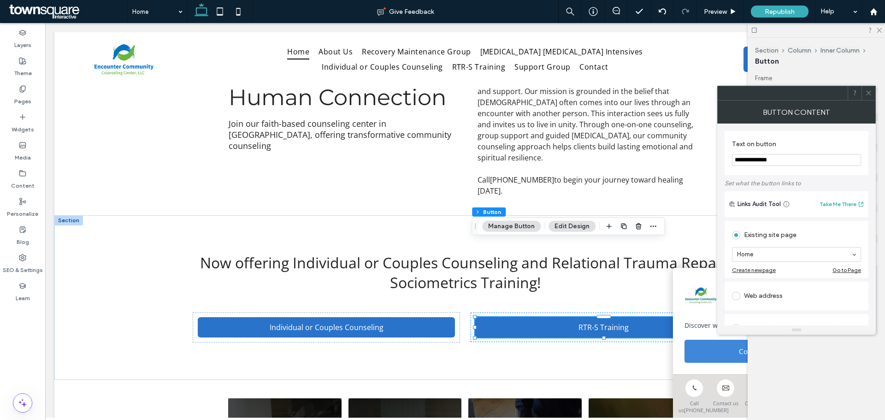
type input "**********"
click at [759, 291] on div "Web address" at bounding box center [796, 295] width 129 height 15
click at [763, 284] on input "url" at bounding box center [796, 285] width 129 height 12
paste input "**********"
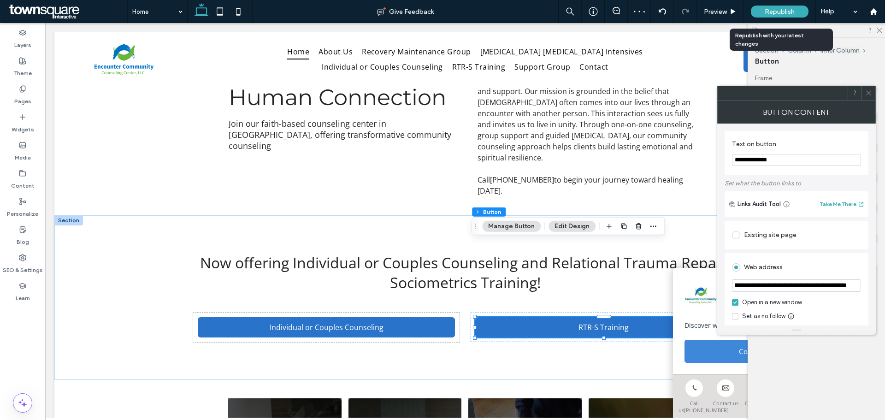
type input "**********"
click at [787, 8] on span "Republish" at bounding box center [780, 12] width 30 height 8
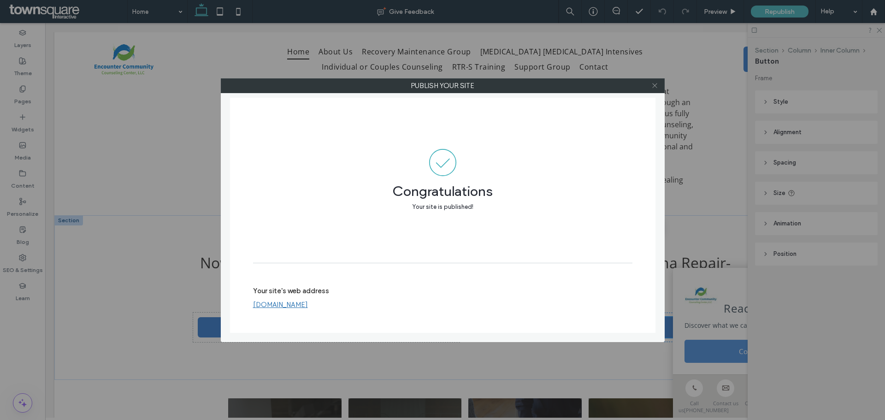
click at [654, 83] on icon at bounding box center [654, 85] width 7 height 7
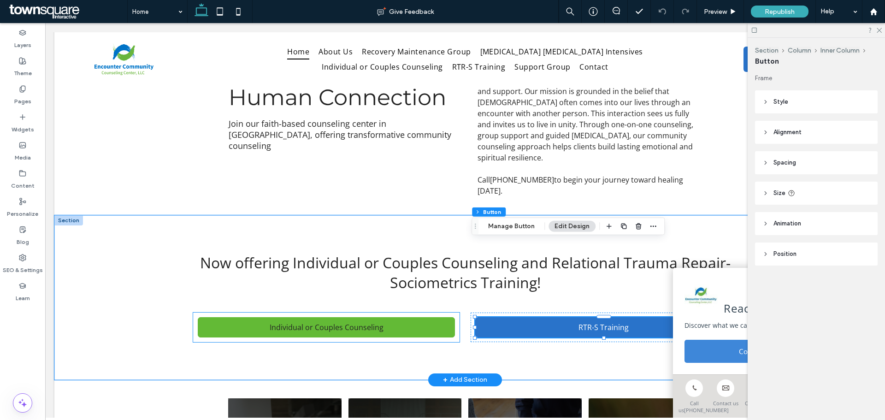
click at [351, 317] on link "Individual or Couples Counseling" at bounding box center [326, 327] width 257 height 20
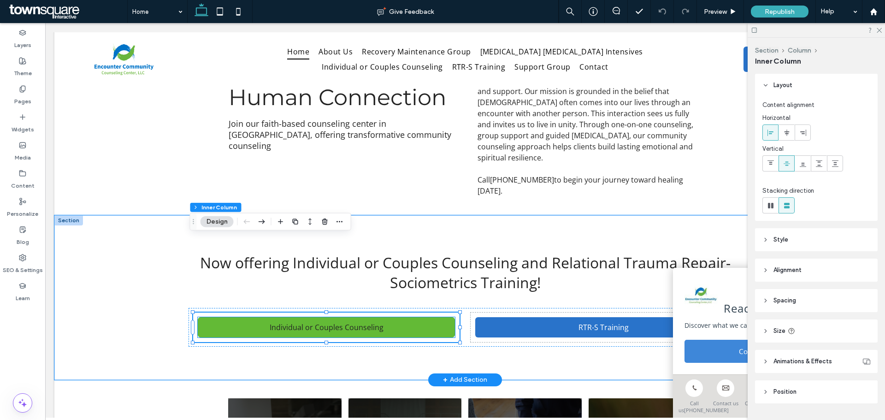
click at [253, 317] on link "Individual or Couples Counseling" at bounding box center [326, 327] width 257 height 20
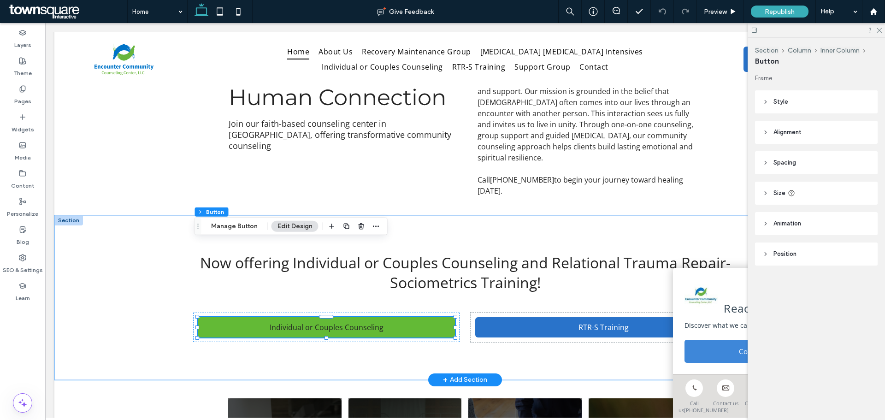
type input "**"
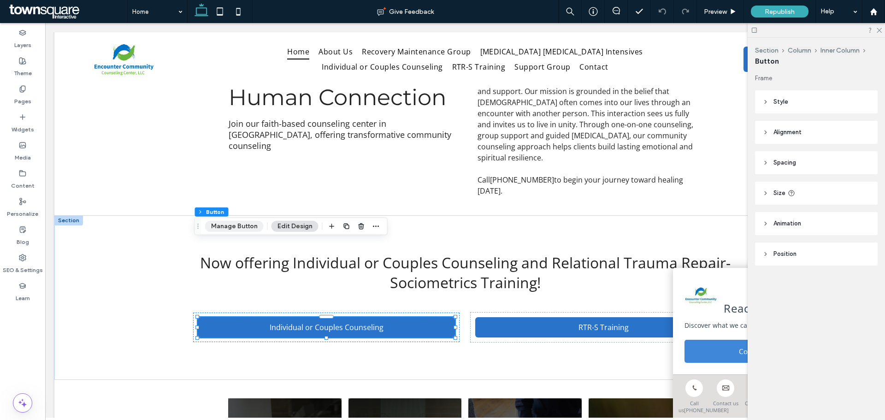
click at [243, 226] on button "Manage Button" at bounding box center [234, 226] width 59 height 11
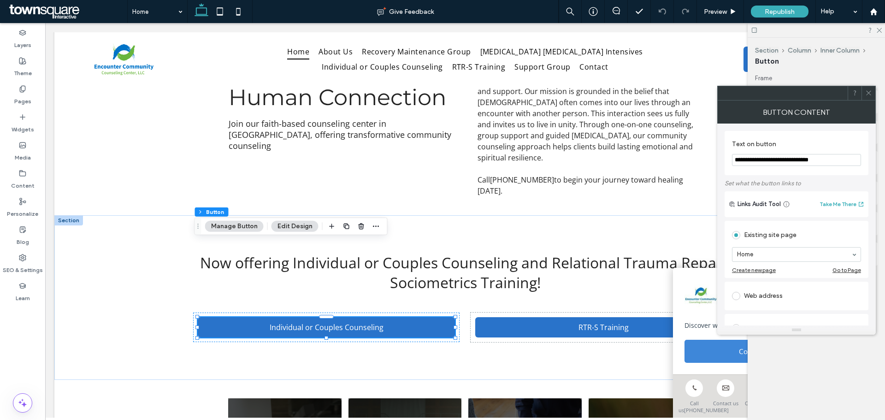
scroll to position [46, 0]
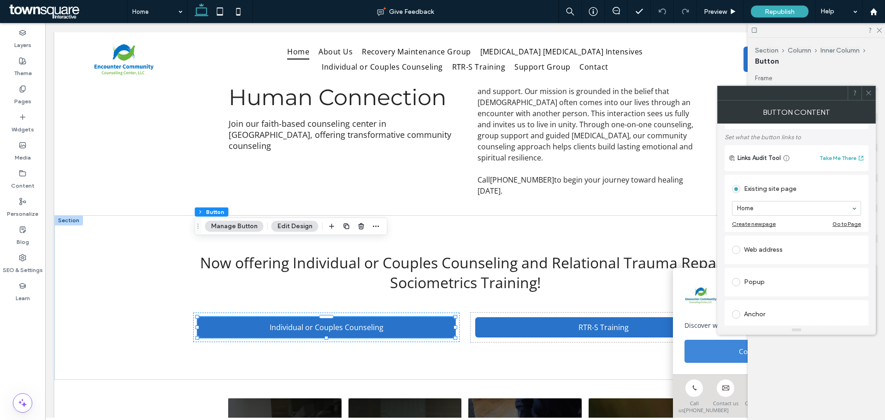
click at [774, 247] on div "Web address" at bounding box center [796, 249] width 129 height 15
click at [768, 241] on input "url" at bounding box center [796, 239] width 129 height 12
paste input "**********"
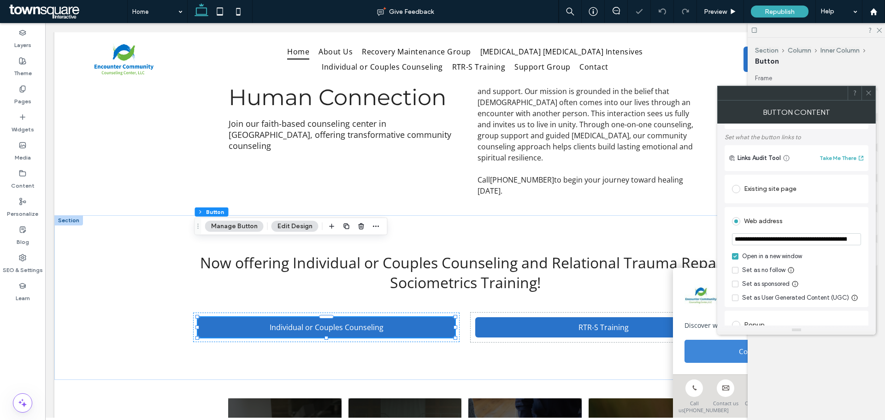
scroll to position [0, 91]
type input "**********"
click at [869, 94] on use at bounding box center [868, 93] width 5 height 5
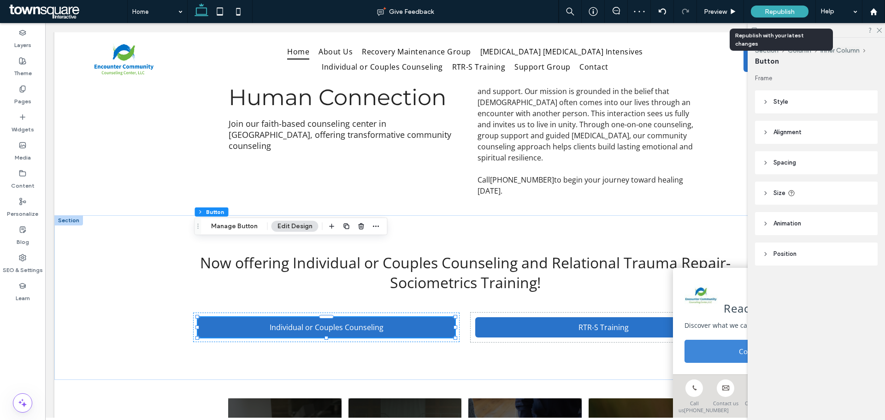
click at [777, 9] on span "Republish" at bounding box center [780, 12] width 30 height 8
